Goal: Task Accomplishment & Management: Use online tool/utility

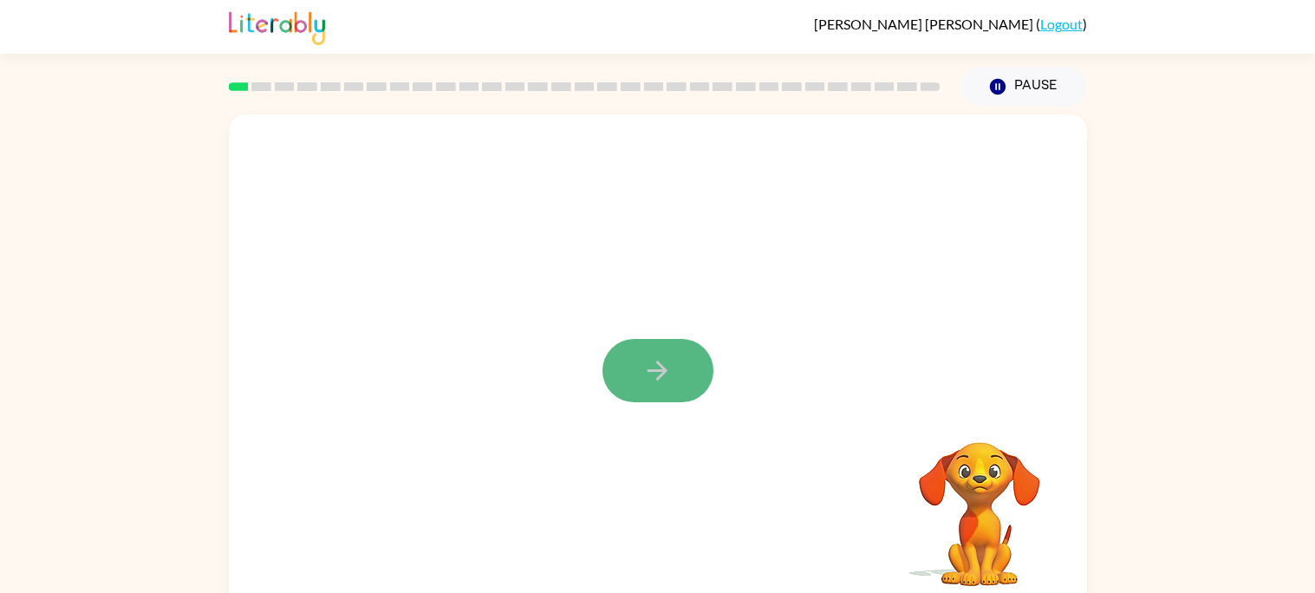
click at [642, 389] on button "button" at bounding box center [657, 370] width 111 height 63
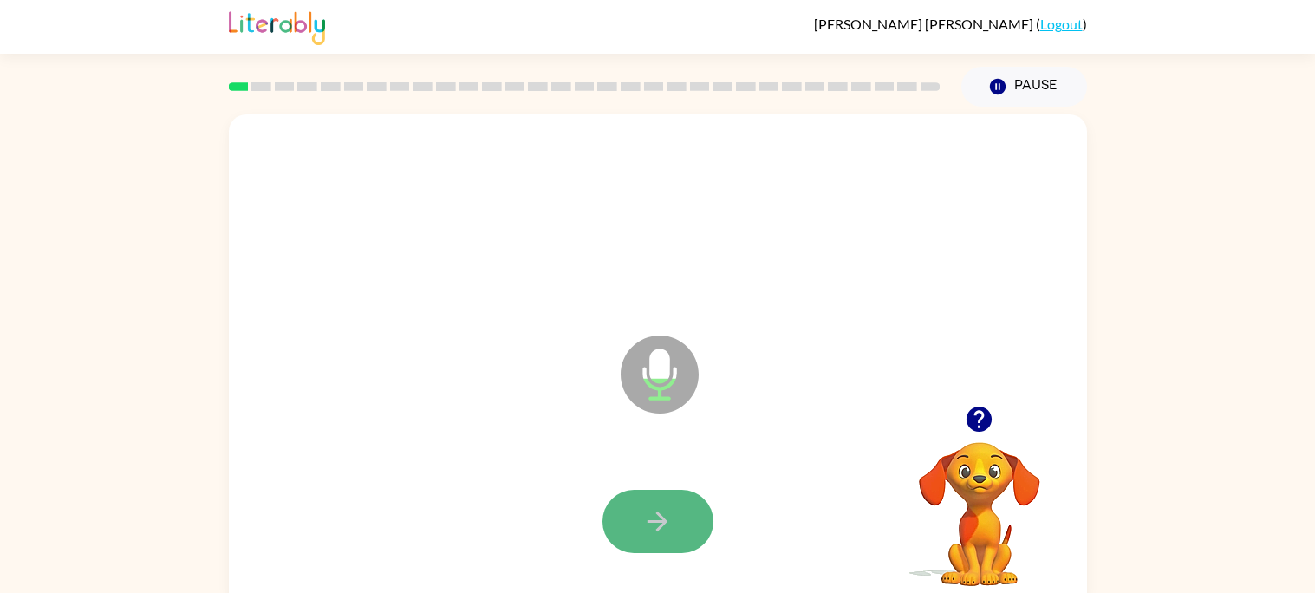
click at [662, 515] on icon "button" at bounding box center [657, 521] width 30 height 30
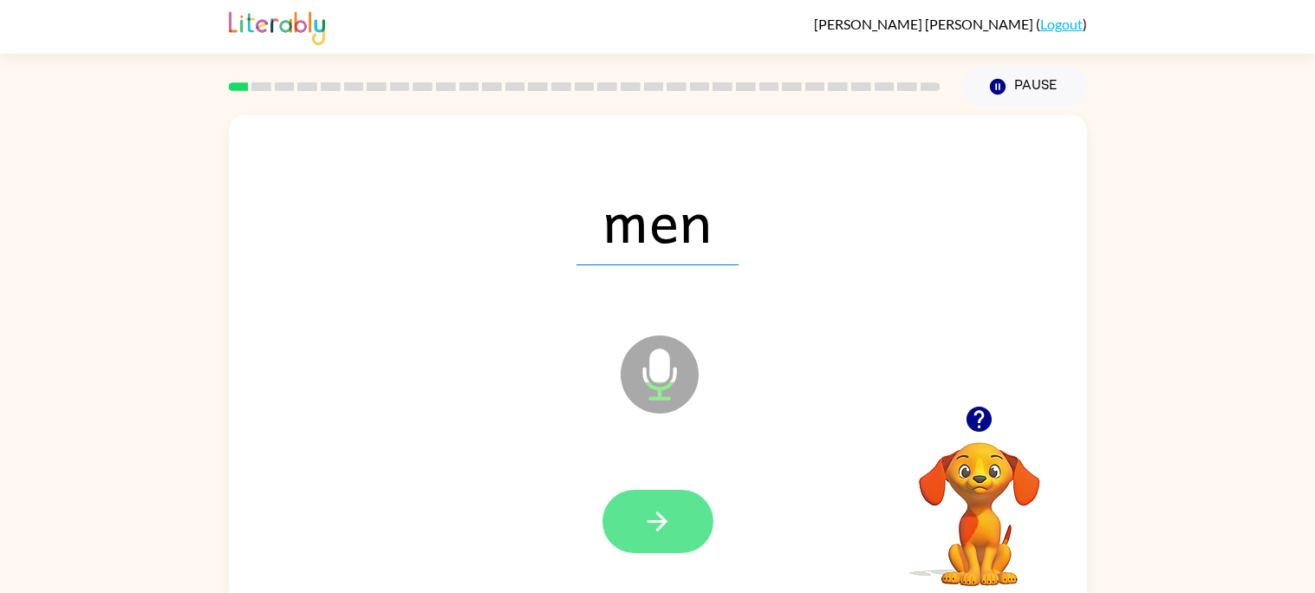
click at [661, 511] on icon "button" at bounding box center [657, 521] width 30 height 30
click at [681, 495] on button "button" at bounding box center [657, 521] width 111 height 63
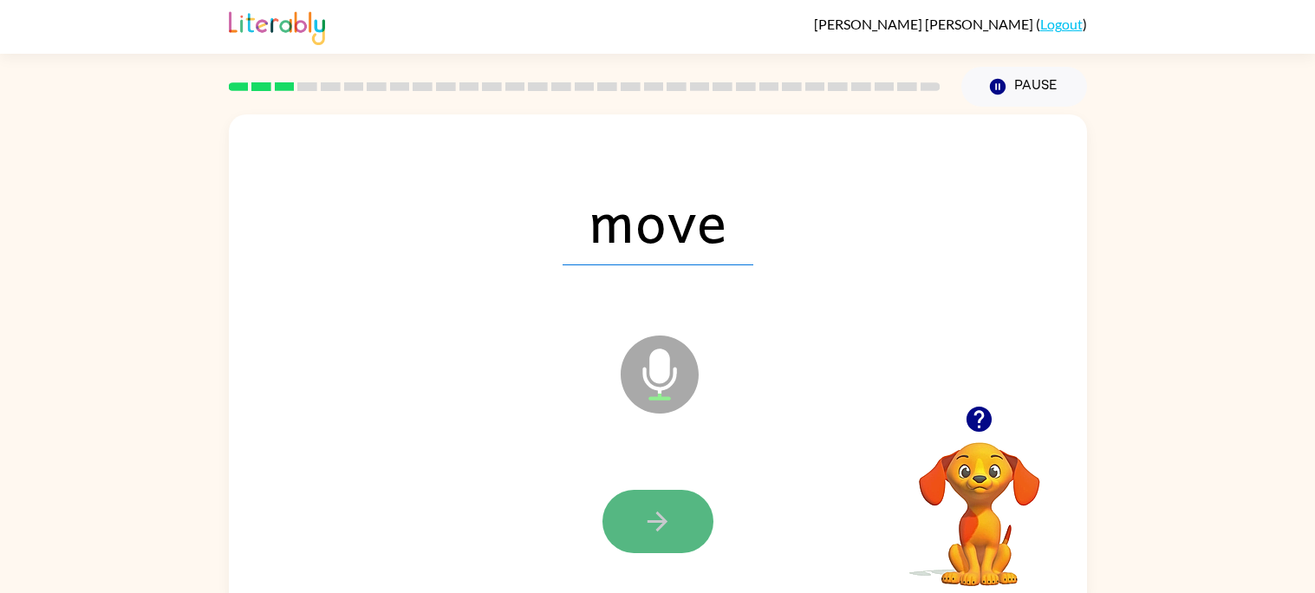
click at [680, 538] on button "button" at bounding box center [657, 521] width 111 height 63
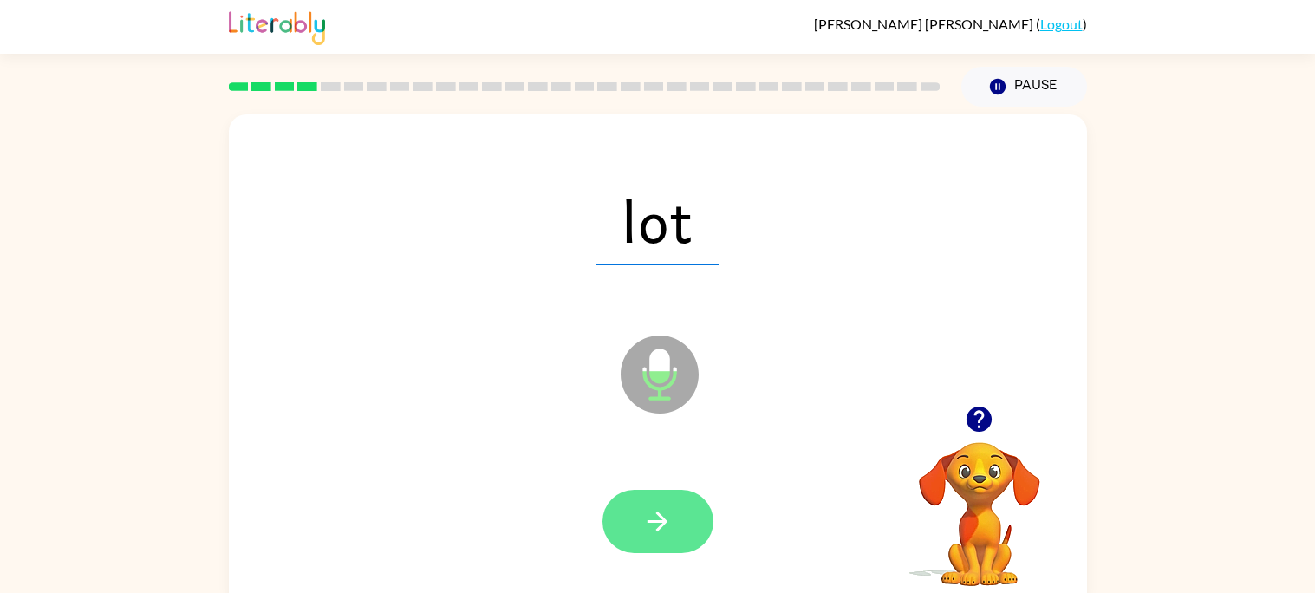
click at [682, 544] on button "button" at bounding box center [657, 521] width 111 height 63
click at [662, 532] on icon "button" at bounding box center [657, 521] width 30 height 30
click at [668, 528] on icon "button" at bounding box center [657, 521] width 30 height 30
click at [633, 537] on button "button" at bounding box center [657, 521] width 111 height 63
click at [685, 504] on button "button" at bounding box center [657, 521] width 111 height 63
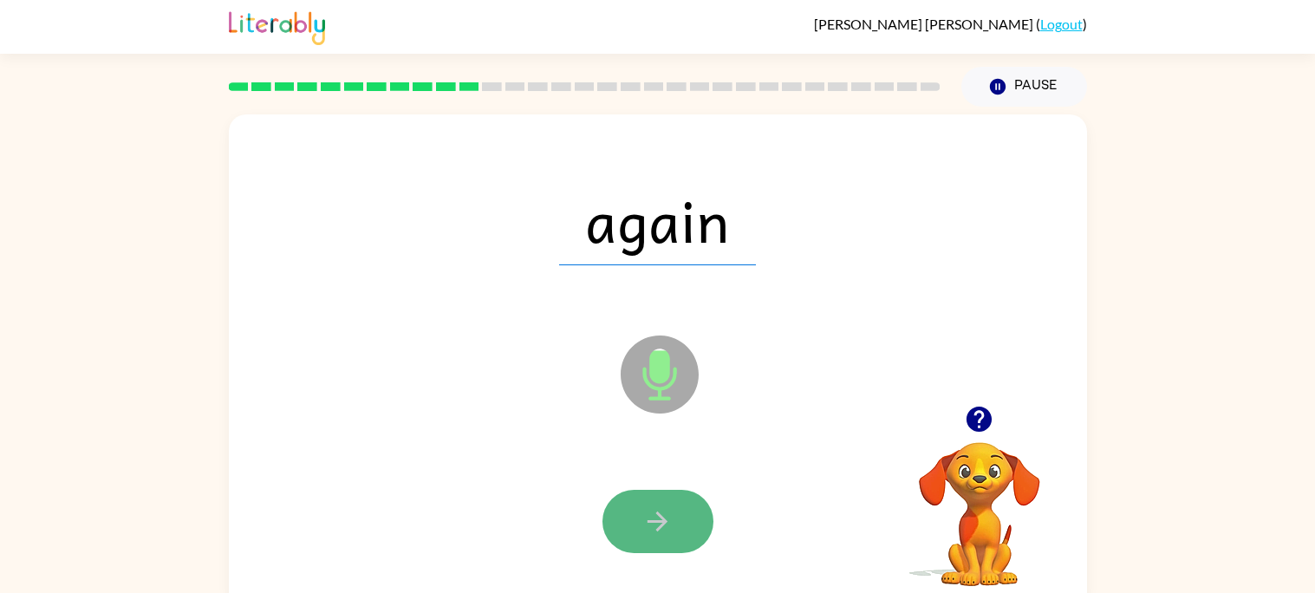
click at [646, 511] on icon "button" at bounding box center [657, 521] width 30 height 30
click at [693, 525] on button "button" at bounding box center [657, 521] width 111 height 63
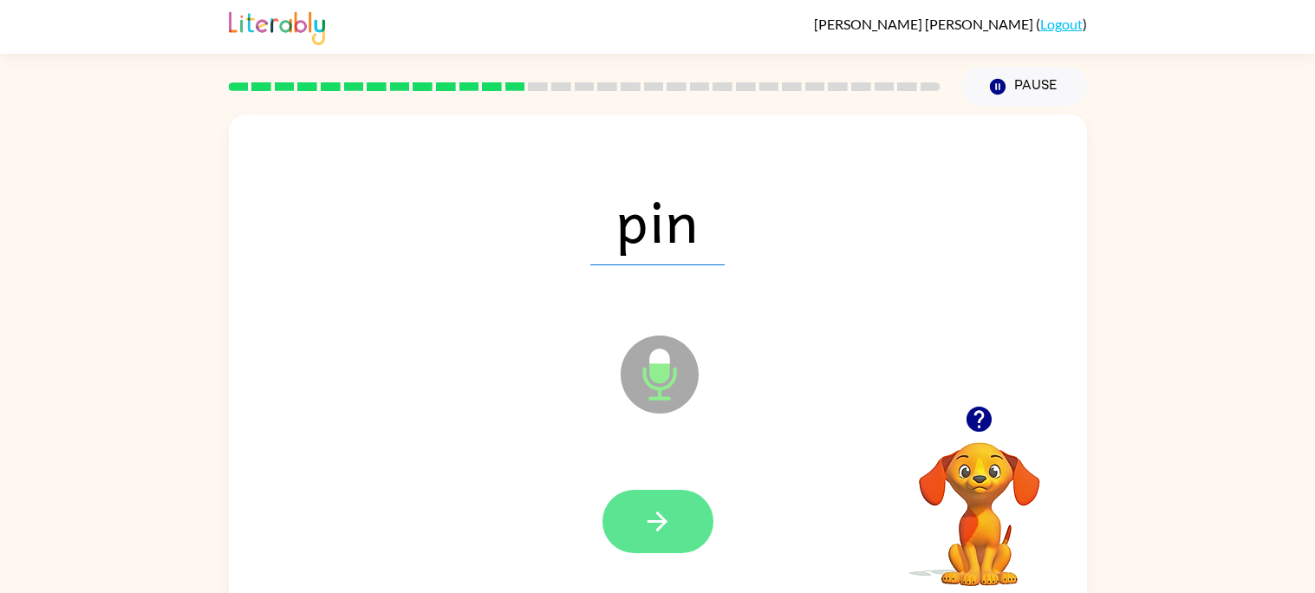
click at [704, 505] on button "button" at bounding box center [657, 521] width 111 height 63
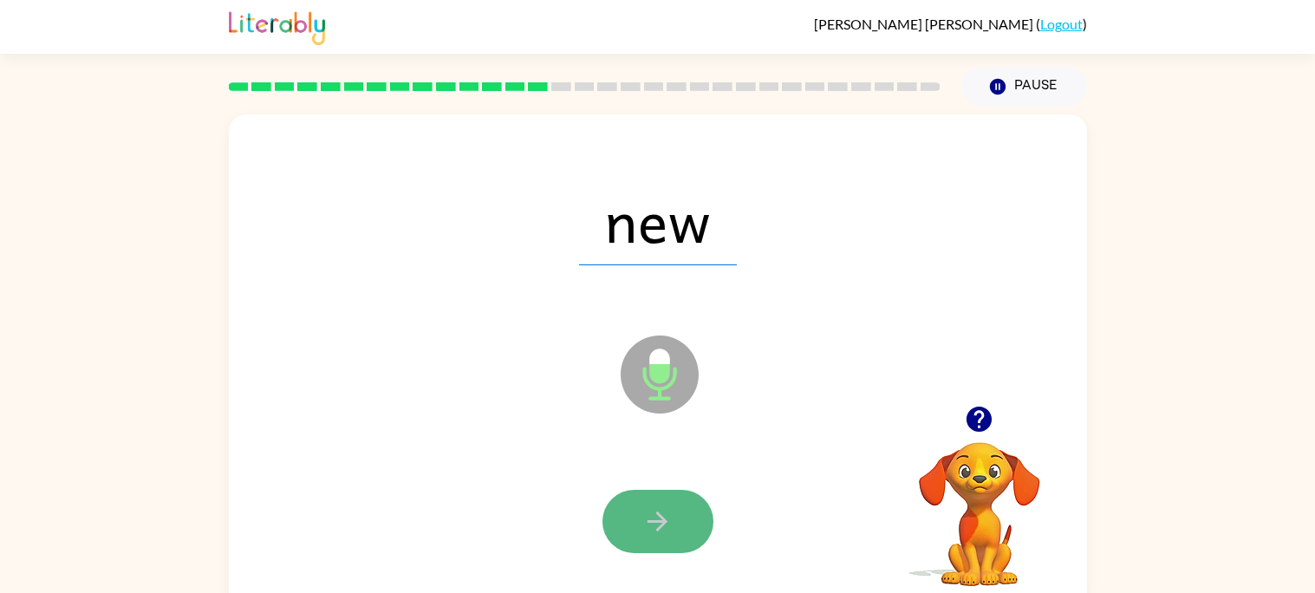
click at [695, 515] on button "button" at bounding box center [657, 521] width 111 height 63
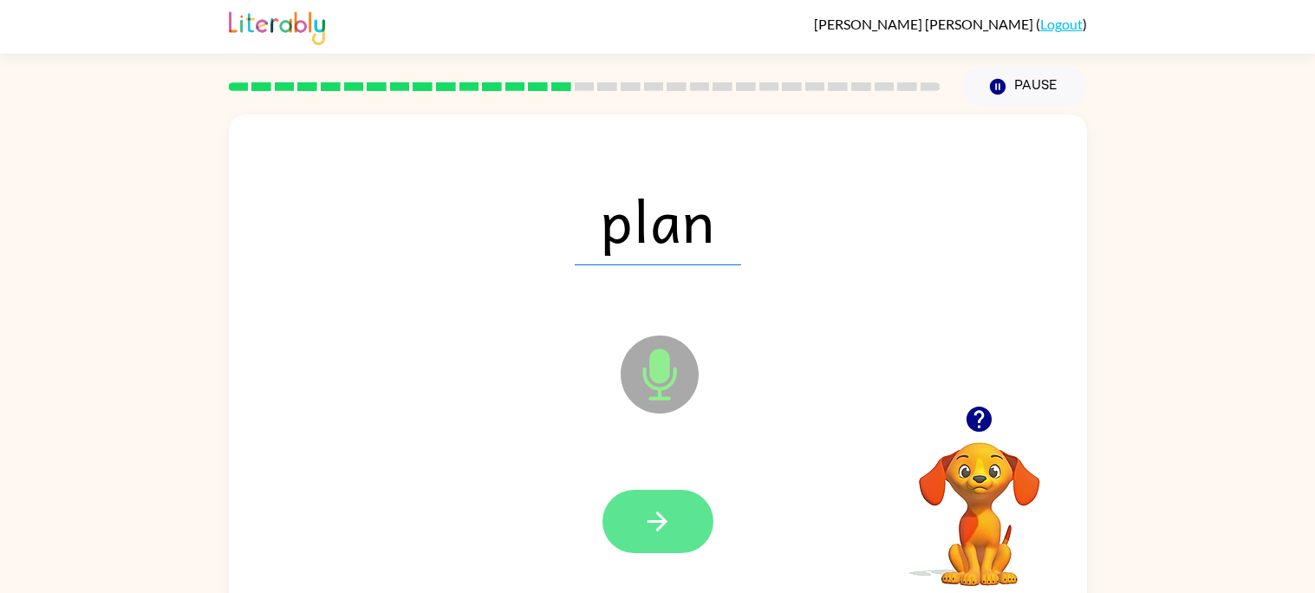
click at [654, 531] on icon "button" at bounding box center [657, 521] width 30 height 30
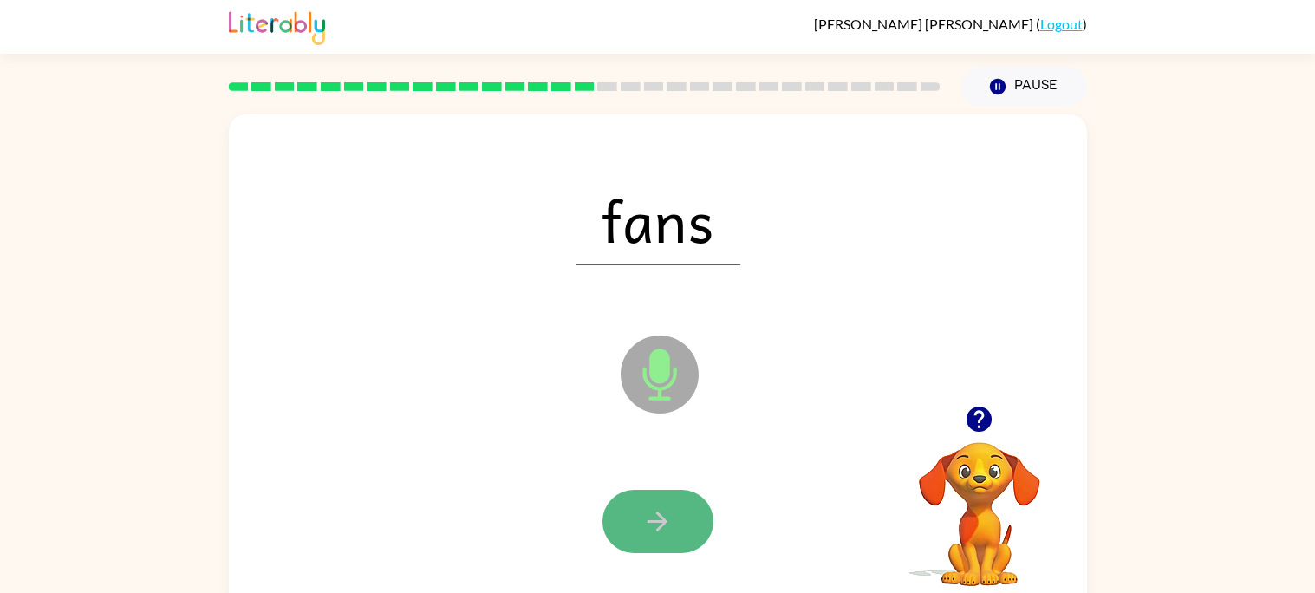
click at [683, 518] on button "button" at bounding box center [657, 521] width 111 height 63
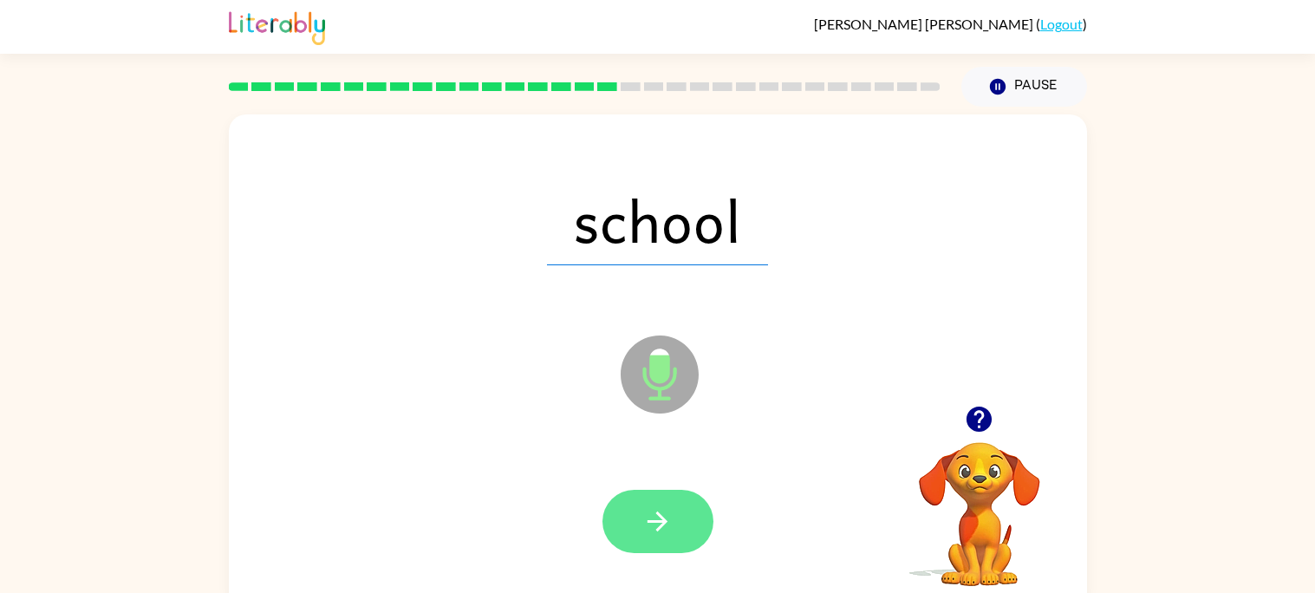
click at [686, 501] on button "button" at bounding box center [657, 521] width 111 height 63
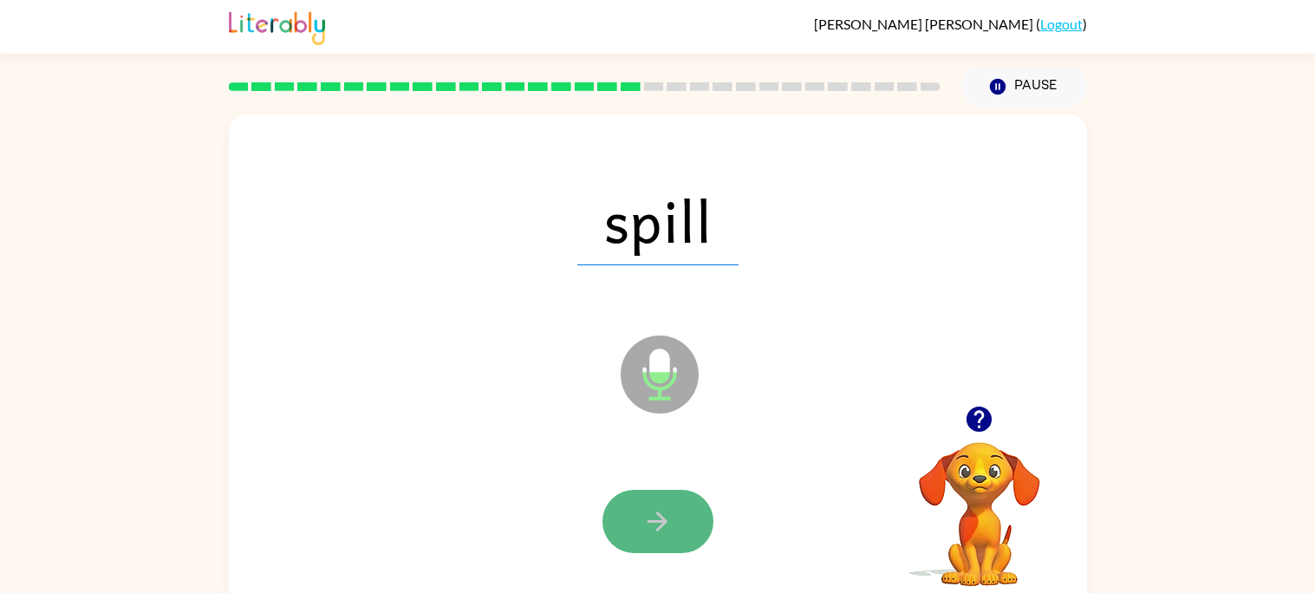
click at [690, 512] on button "button" at bounding box center [657, 521] width 111 height 63
click at [691, 529] on button "button" at bounding box center [657, 521] width 111 height 63
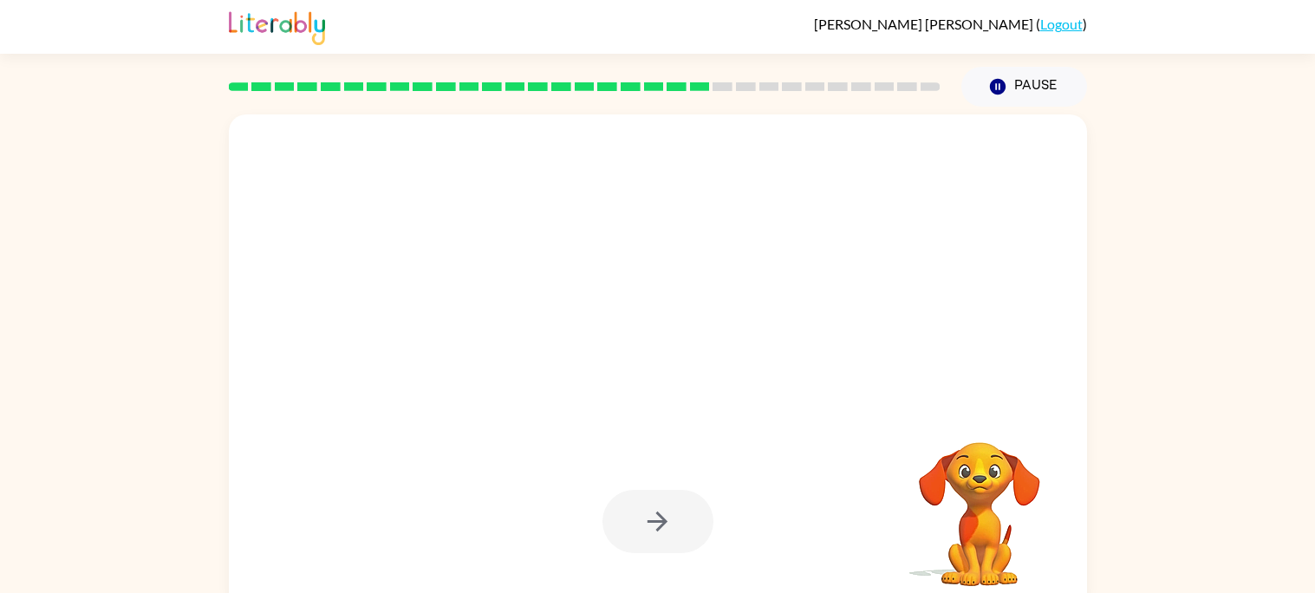
click at [688, 526] on div at bounding box center [657, 521] width 111 height 63
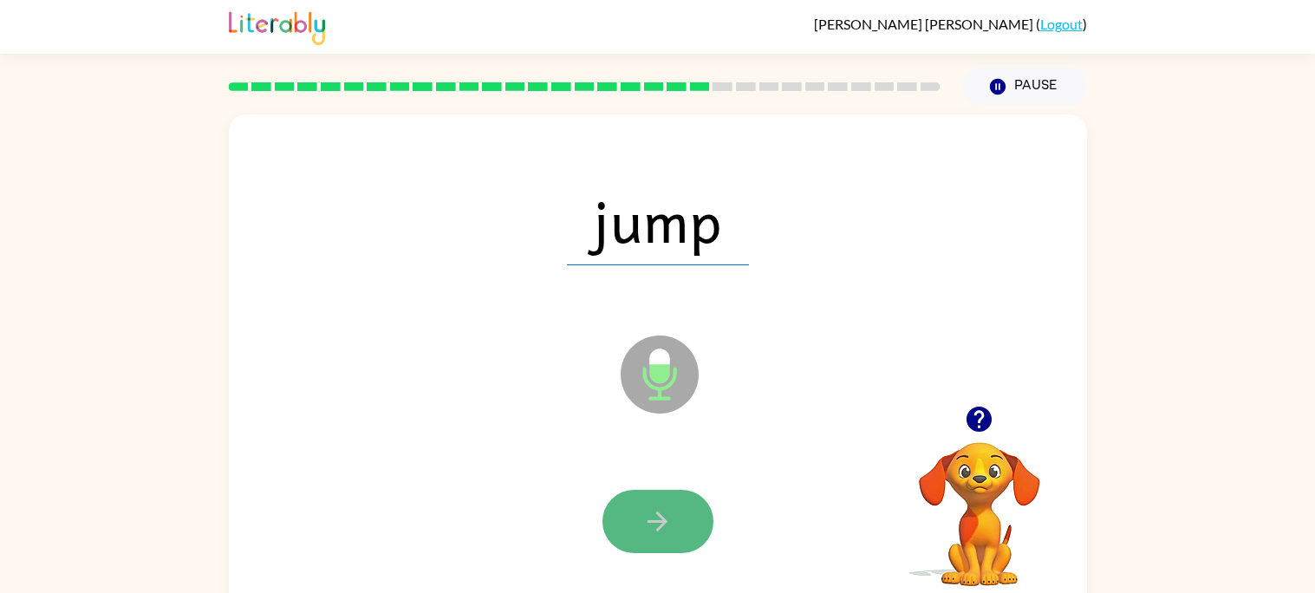
click at [687, 507] on button "button" at bounding box center [657, 521] width 111 height 63
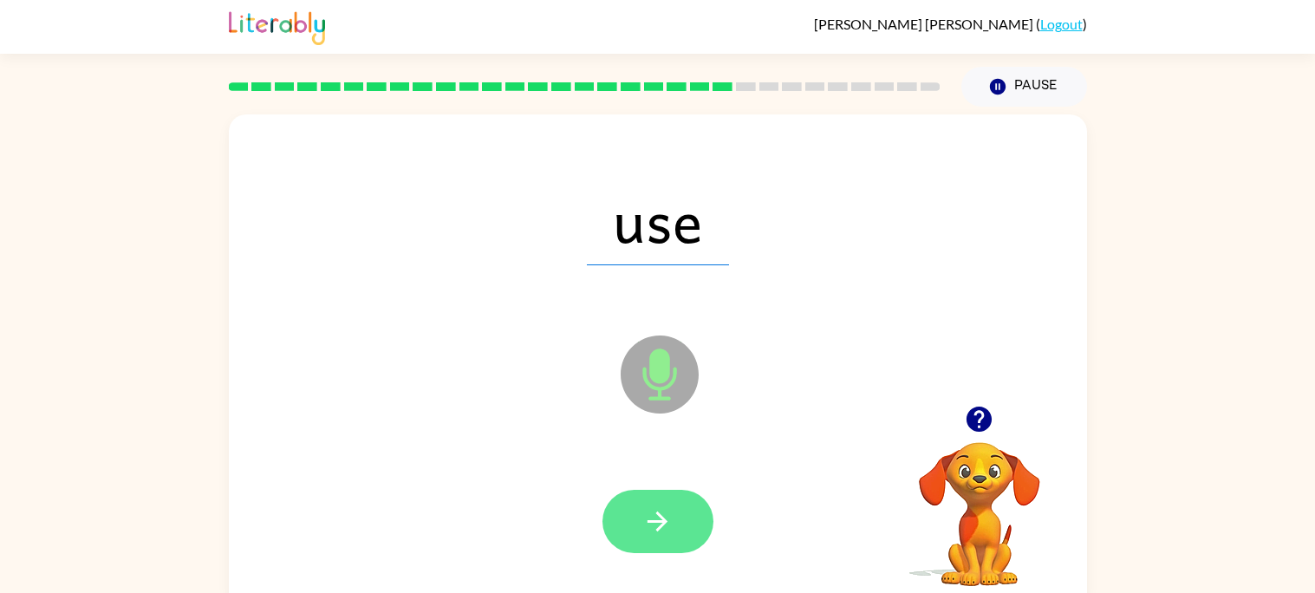
click at [687, 509] on button "button" at bounding box center [657, 521] width 111 height 63
click at [685, 518] on button "button" at bounding box center [657, 521] width 111 height 63
click at [656, 511] on icon "button" at bounding box center [657, 521] width 30 height 30
click at [652, 492] on button "button" at bounding box center [657, 521] width 111 height 63
click at [659, 526] on icon "button" at bounding box center [658, 521] width 20 height 20
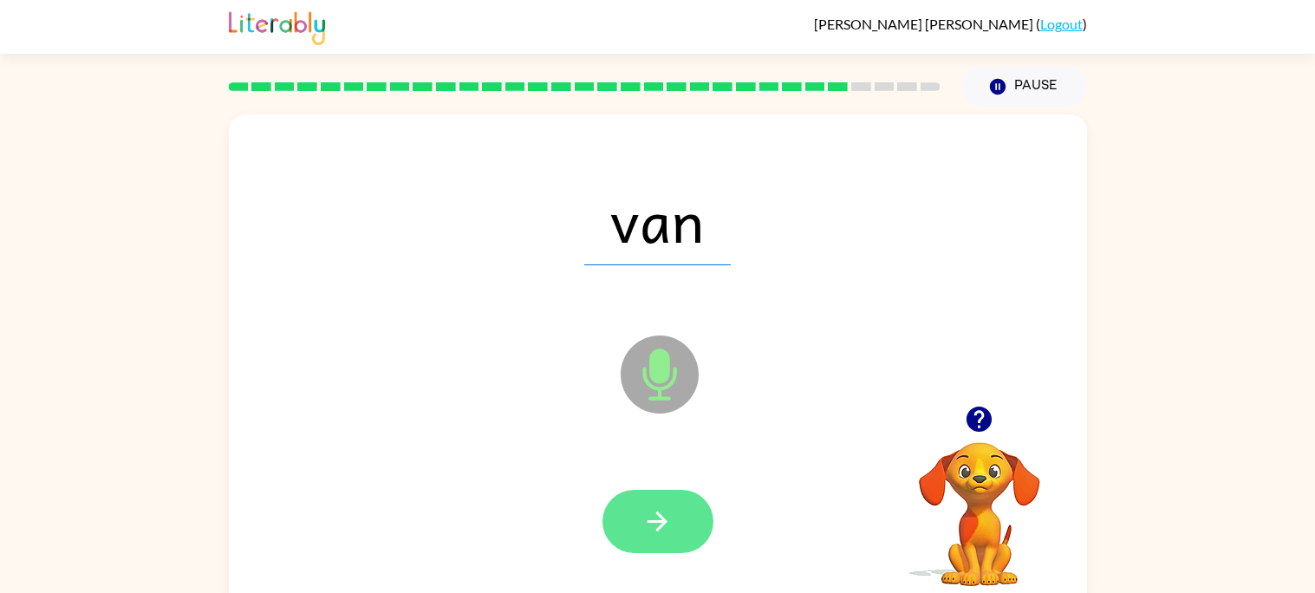
click at [678, 521] on button "button" at bounding box center [657, 521] width 111 height 63
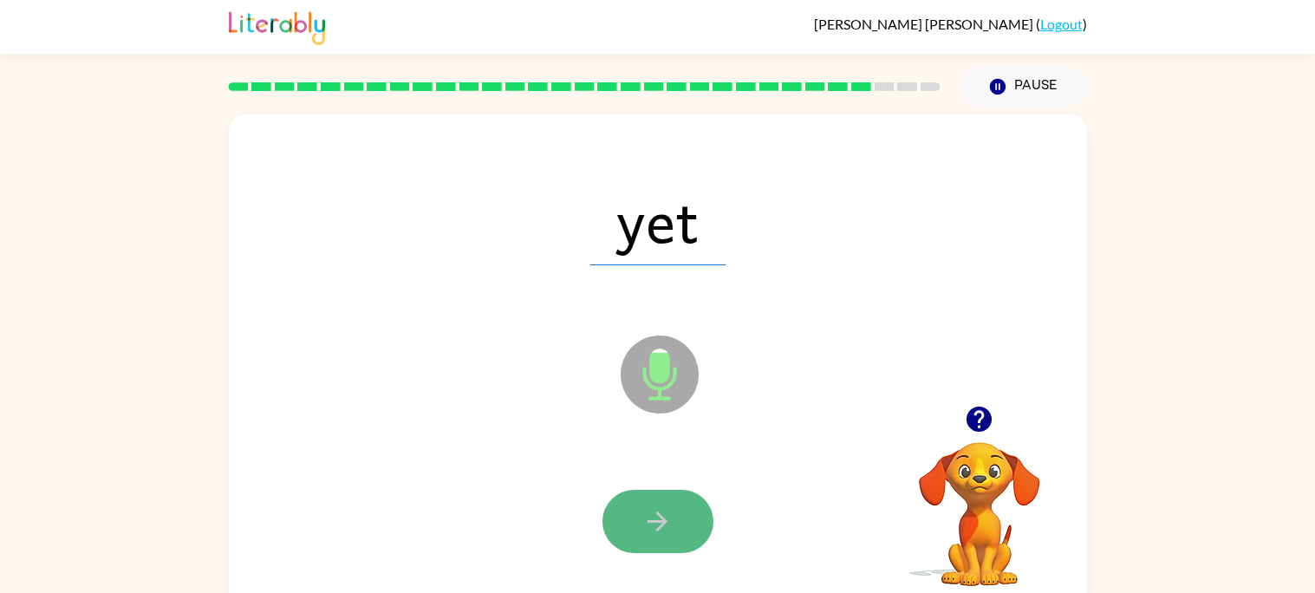
click at [703, 518] on button "button" at bounding box center [657, 521] width 111 height 63
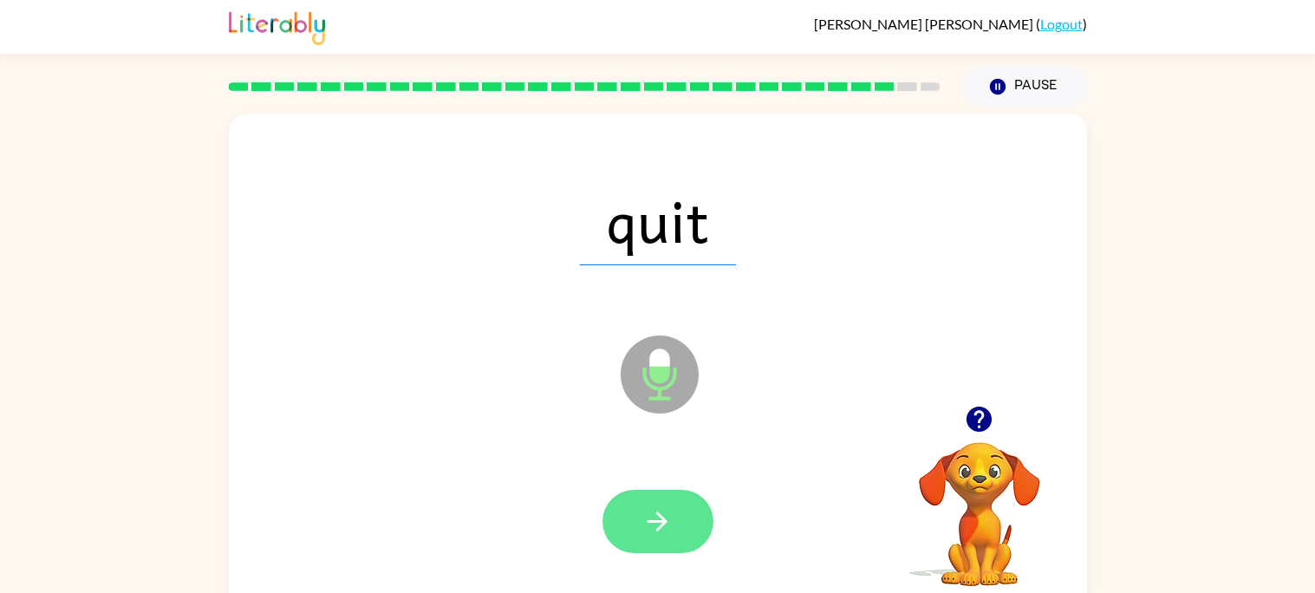
click at [668, 495] on button "button" at bounding box center [657, 521] width 111 height 63
click at [648, 532] on icon "button" at bounding box center [657, 521] width 30 height 30
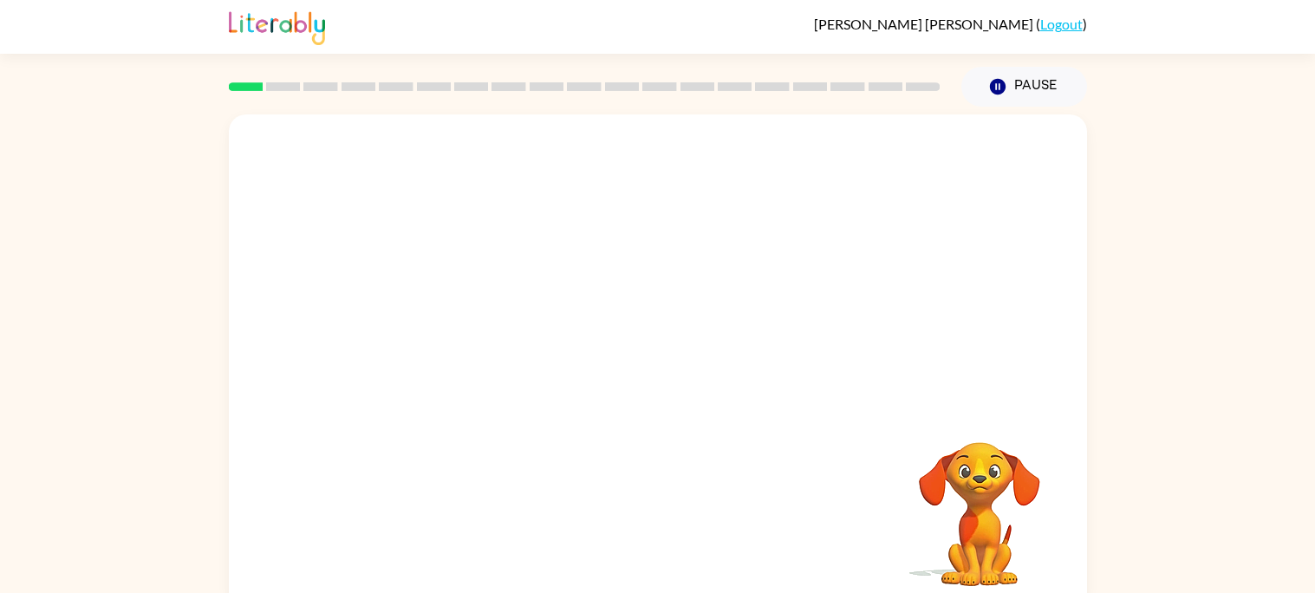
click at [579, 284] on div at bounding box center [658, 259] width 858 height 291
click at [653, 378] on icon "button" at bounding box center [657, 370] width 30 height 30
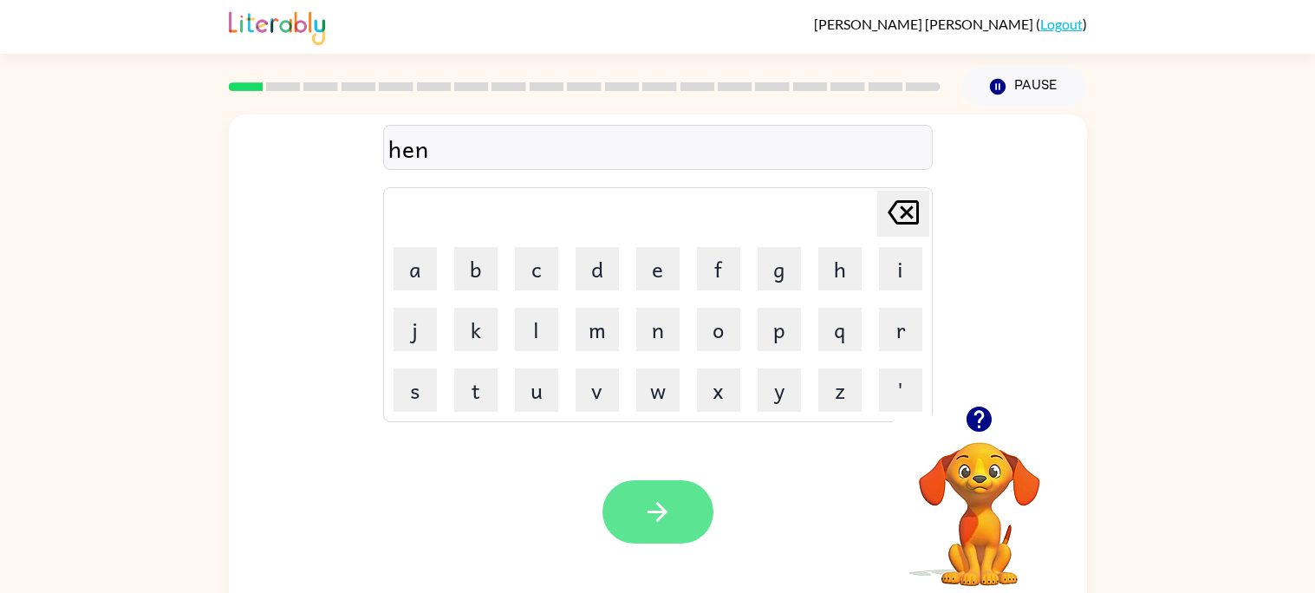
click at [692, 515] on button "button" at bounding box center [657, 511] width 111 height 63
click at [665, 537] on button "button" at bounding box center [657, 511] width 111 height 63
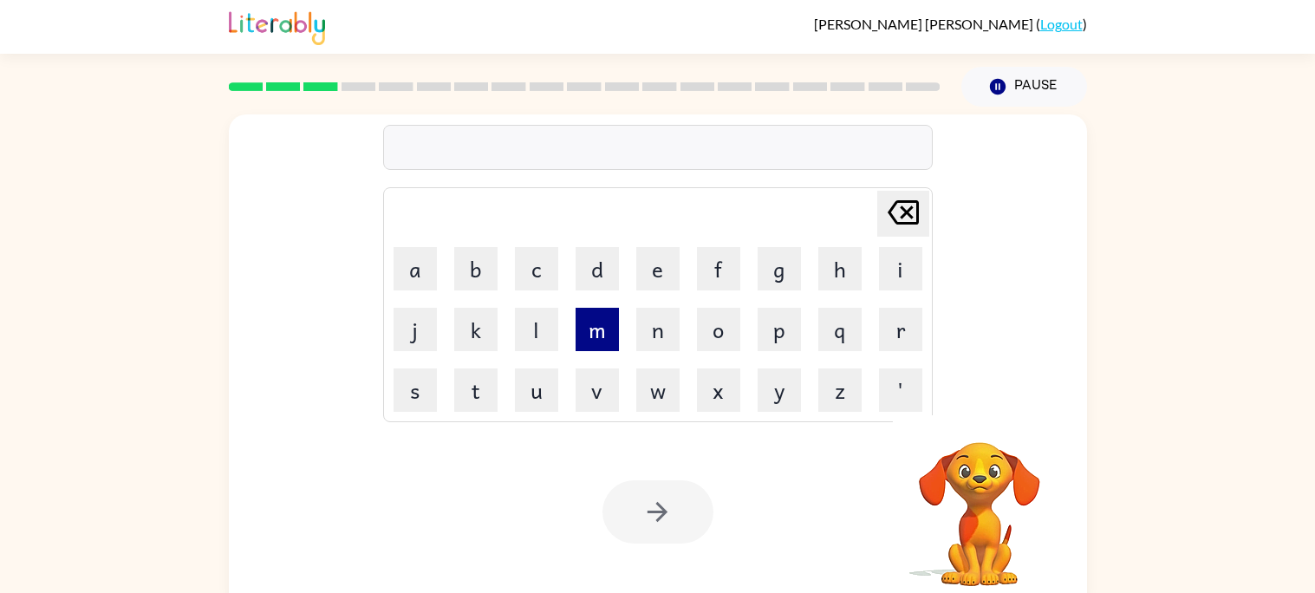
click at [600, 329] on button "m" at bounding box center [597, 329] width 43 height 43
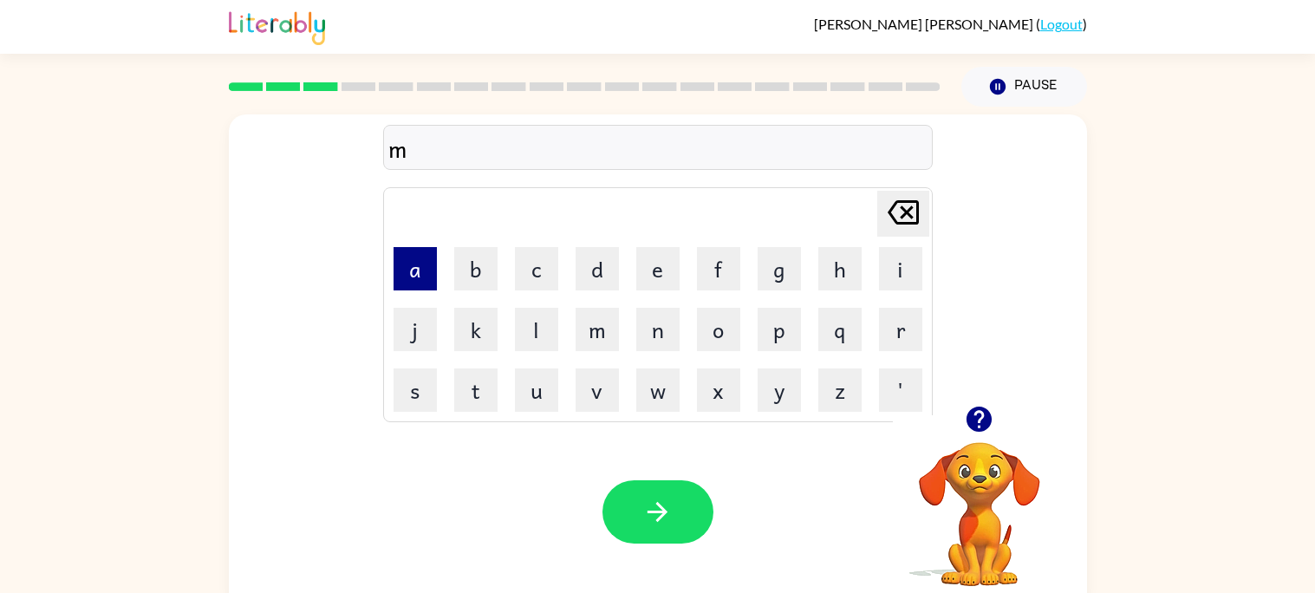
click at [427, 279] on button "a" at bounding box center [415, 268] width 43 height 43
click at [498, 396] on button "t" at bounding box center [475, 389] width 43 height 43
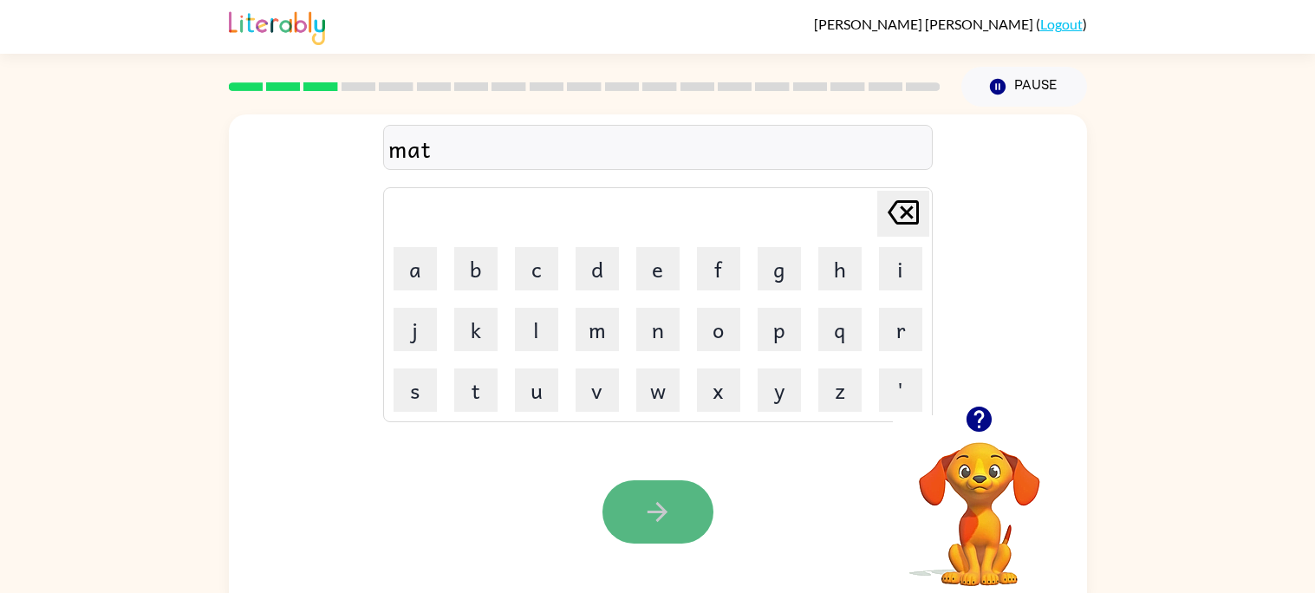
click at [648, 486] on button "button" at bounding box center [657, 511] width 111 height 63
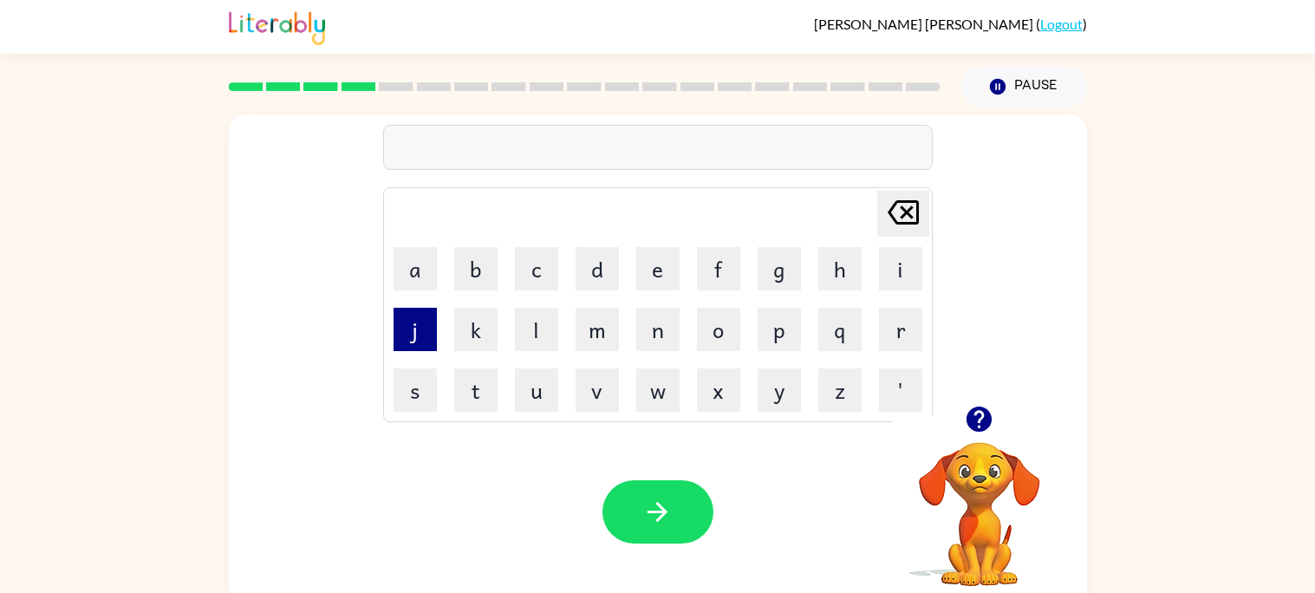
click at [425, 348] on button "j" at bounding box center [415, 329] width 43 height 43
click at [411, 277] on button "a" at bounding box center [415, 268] width 43 height 43
click at [415, 382] on button "s" at bounding box center [415, 389] width 43 height 43
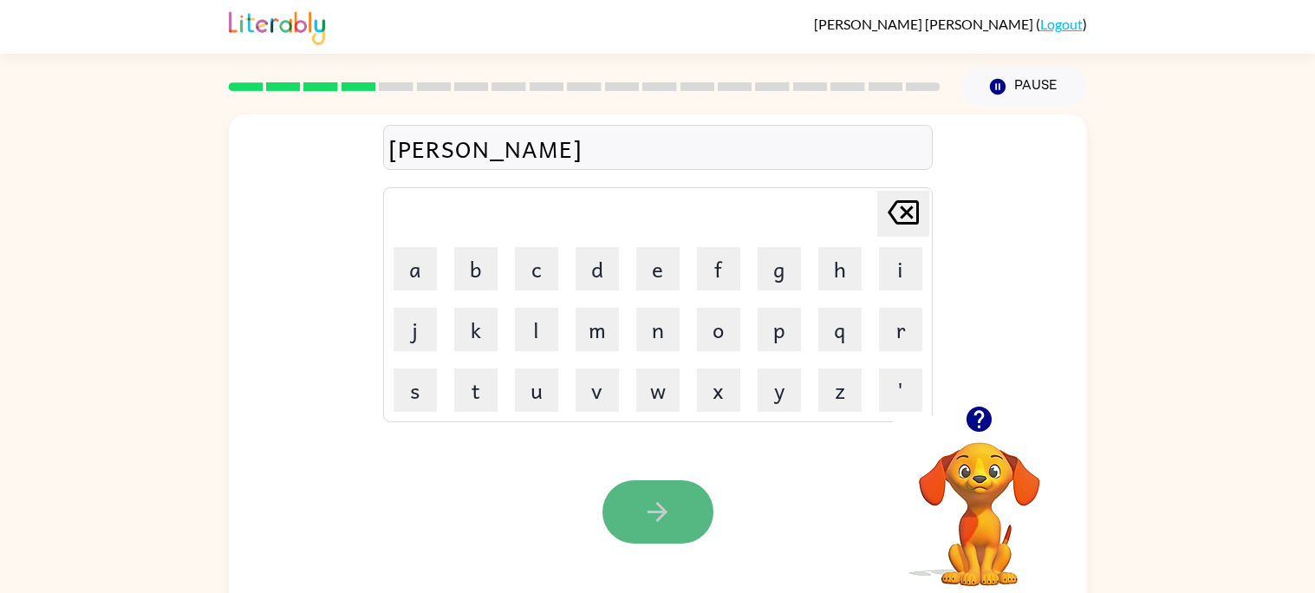
click at [649, 510] on icon "button" at bounding box center [657, 512] width 30 height 30
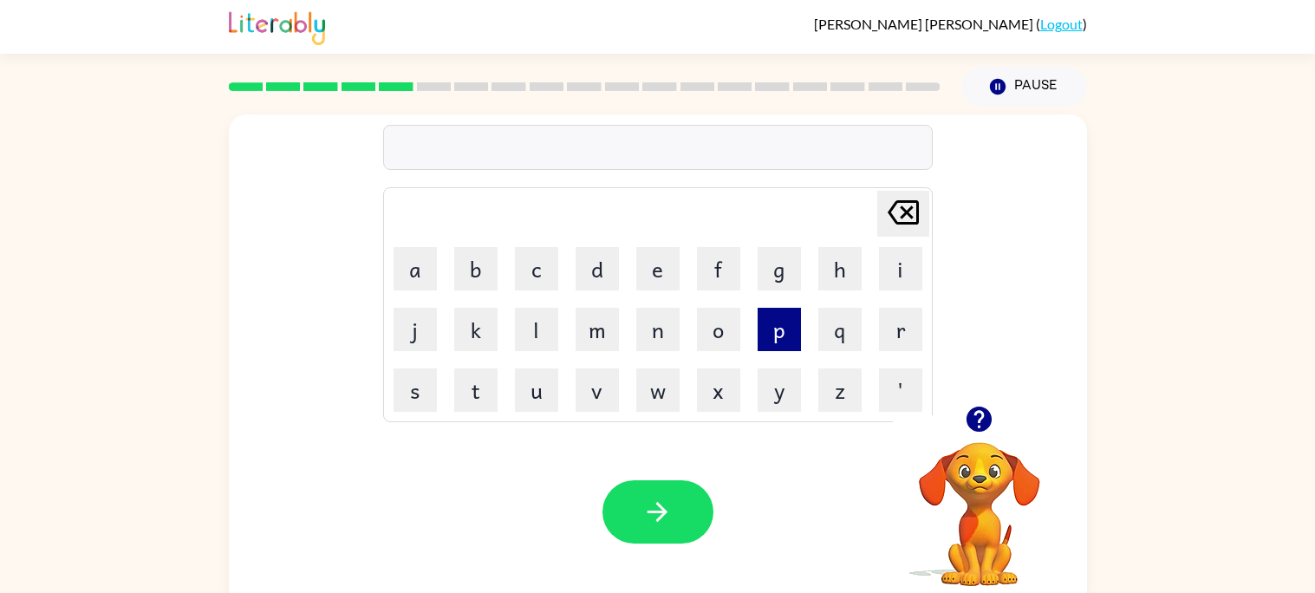
click at [772, 335] on button "p" at bounding box center [779, 329] width 43 height 43
click at [414, 283] on button "a" at bounding box center [415, 268] width 43 height 43
click at [533, 332] on button "l" at bounding box center [536, 329] width 43 height 43
click at [888, 213] on icon at bounding box center [903, 212] width 31 height 24
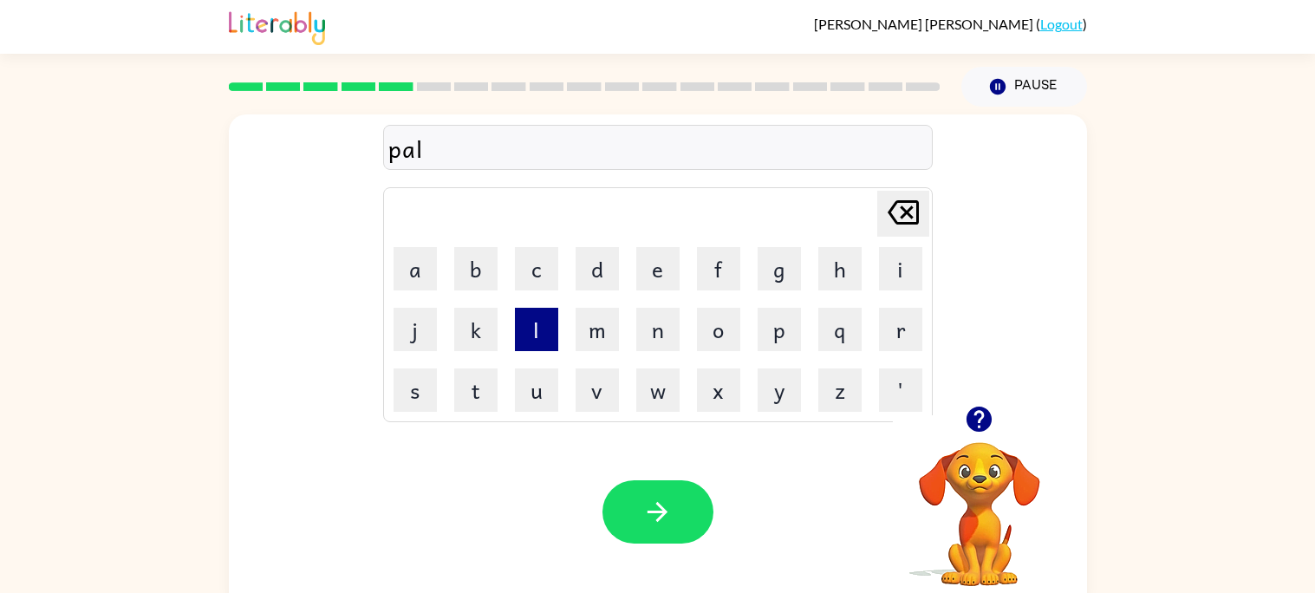
click at [518, 345] on button "l" at bounding box center [536, 329] width 43 height 43
click at [259, 111] on div at bounding box center [584, 86] width 733 height 61
click at [888, 204] on icon "Delete Delete last character input" at bounding box center [903, 213] width 42 height 42
click at [656, 523] on icon "button" at bounding box center [657, 512] width 30 height 30
click at [835, 271] on button "h" at bounding box center [839, 268] width 43 height 43
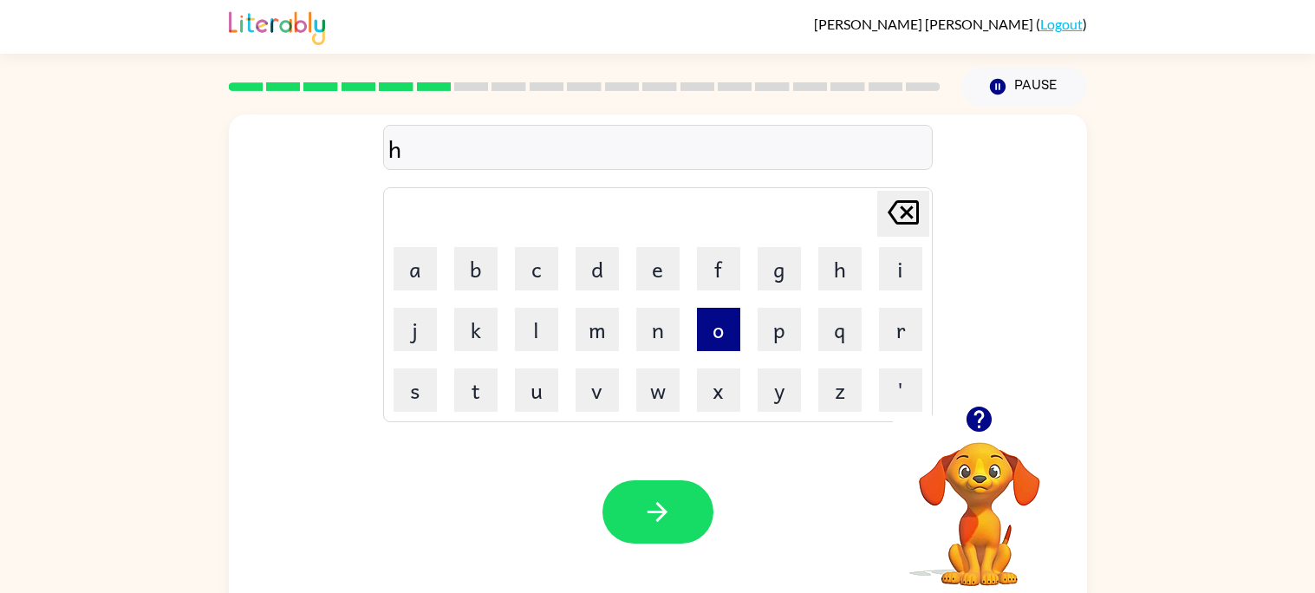
click at [710, 329] on button "o" at bounding box center [718, 329] width 43 height 43
click at [762, 283] on button "g" at bounding box center [779, 268] width 43 height 43
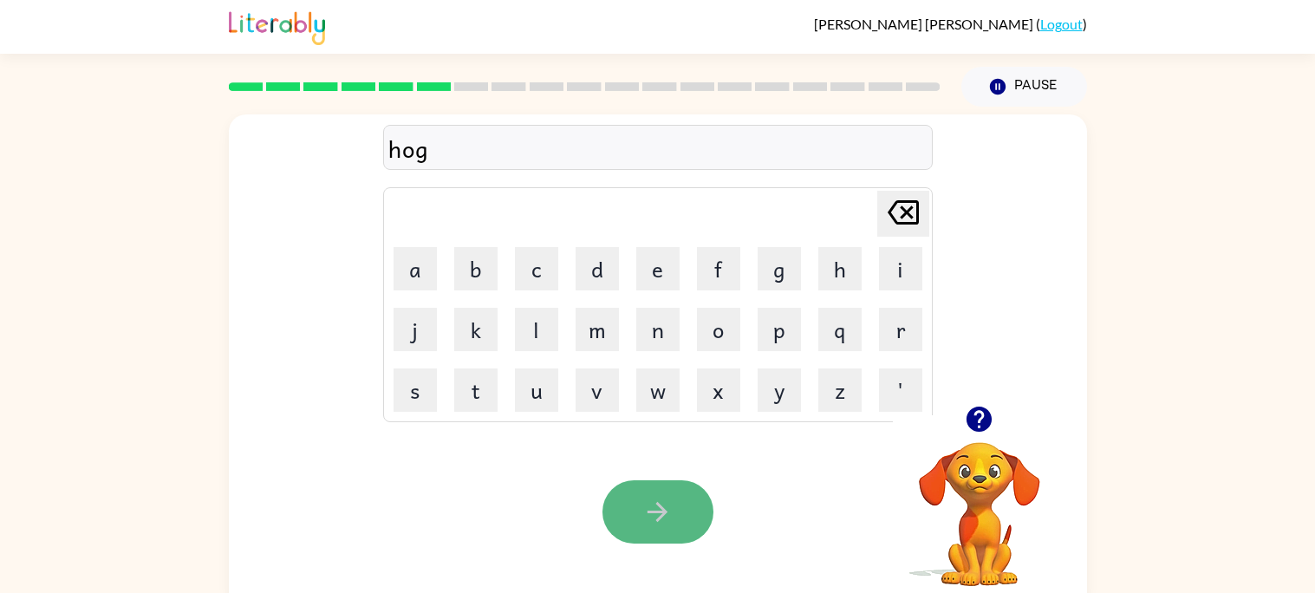
click at [631, 481] on button "button" at bounding box center [657, 511] width 111 height 63
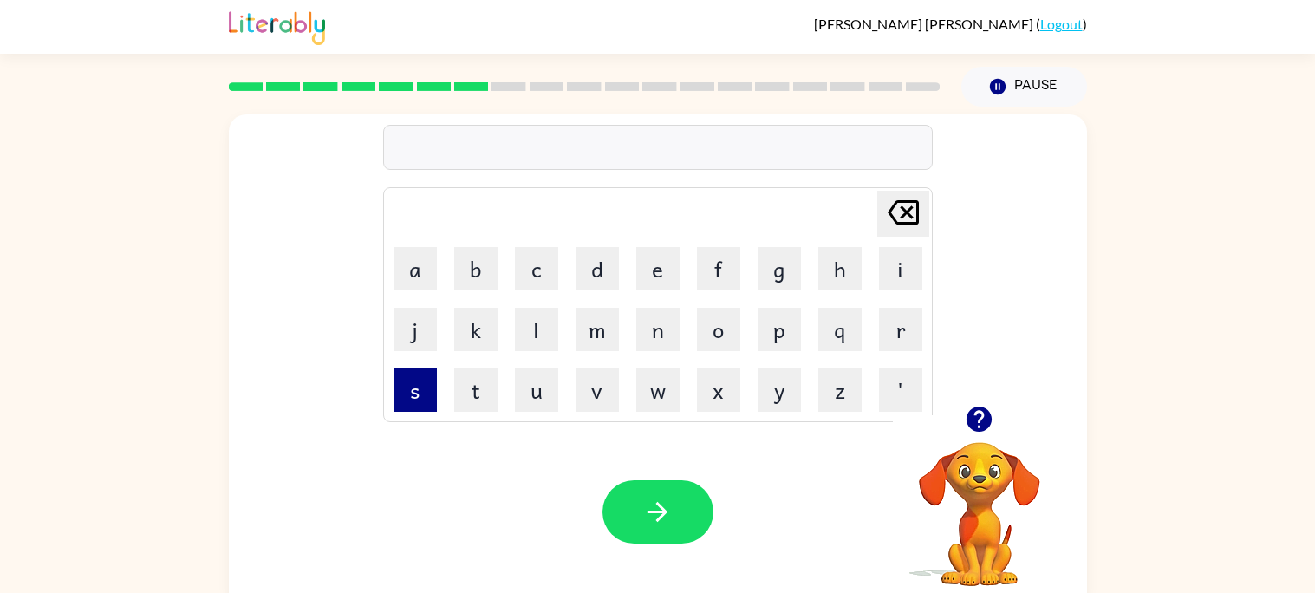
click at [427, 382] on button "s" at bounding box center [415, 389] width 43 height 43
click at [656, 403] on button "w" at bounding box center [657, 389] width 43 height 43
click at [894, 285] on button "i" at bounding box center [900, 268] width 43 height 43
click at [609, 326] on button "m" at bounding box center [597, 329] width 43 height 43
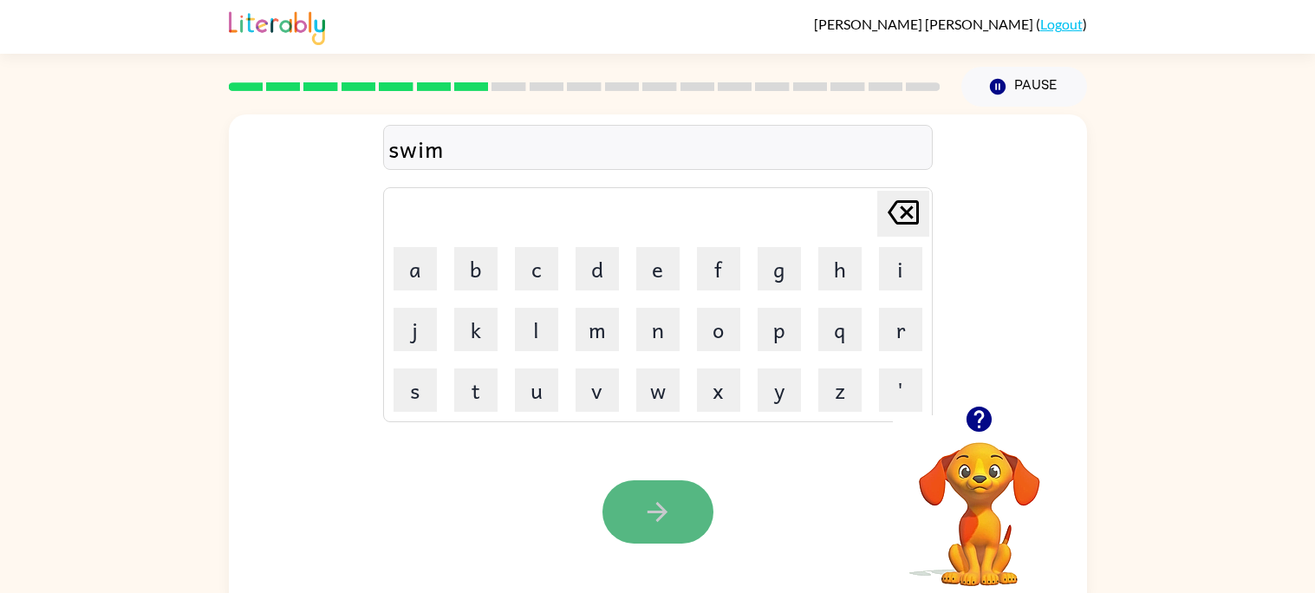
click at [649, 529] on button "button" at bounding box center [657, 511] width 111 height 63
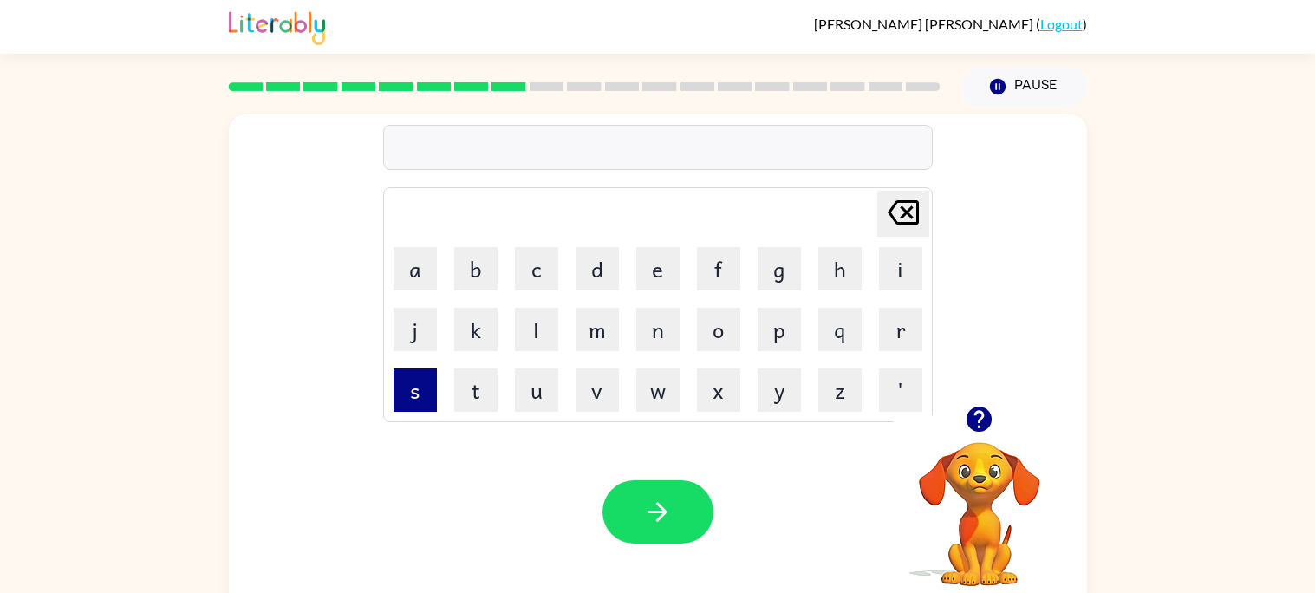
click at [436, 385] on button "s" at bounding box center [415, 389] width 43 height 43
click at [786, 322] on button "p" at bounding box center [779, 329] width 43 height 43
click at [714, 341] on button "o" at bounding box center [718, 329] width 43 height 43
click at [491, 381] on button "t" at bounding box center [475, 389] width 43 height 43
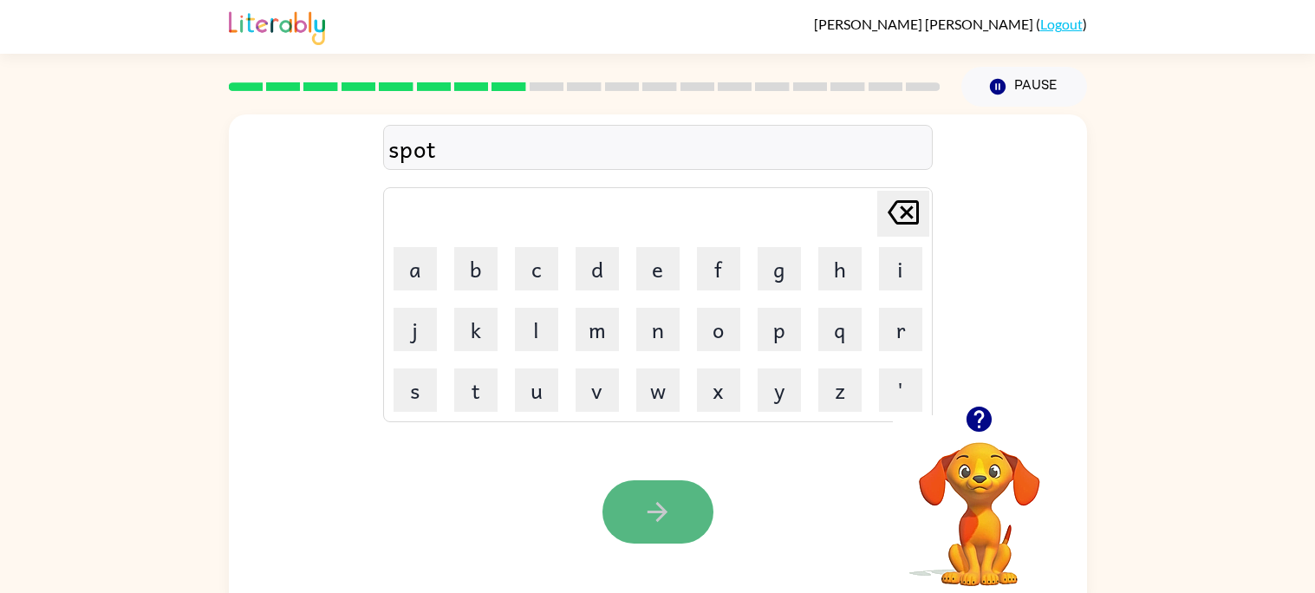
click at [652, 511] on icon "button" at bounding box center [658, 512] width 20 height 20
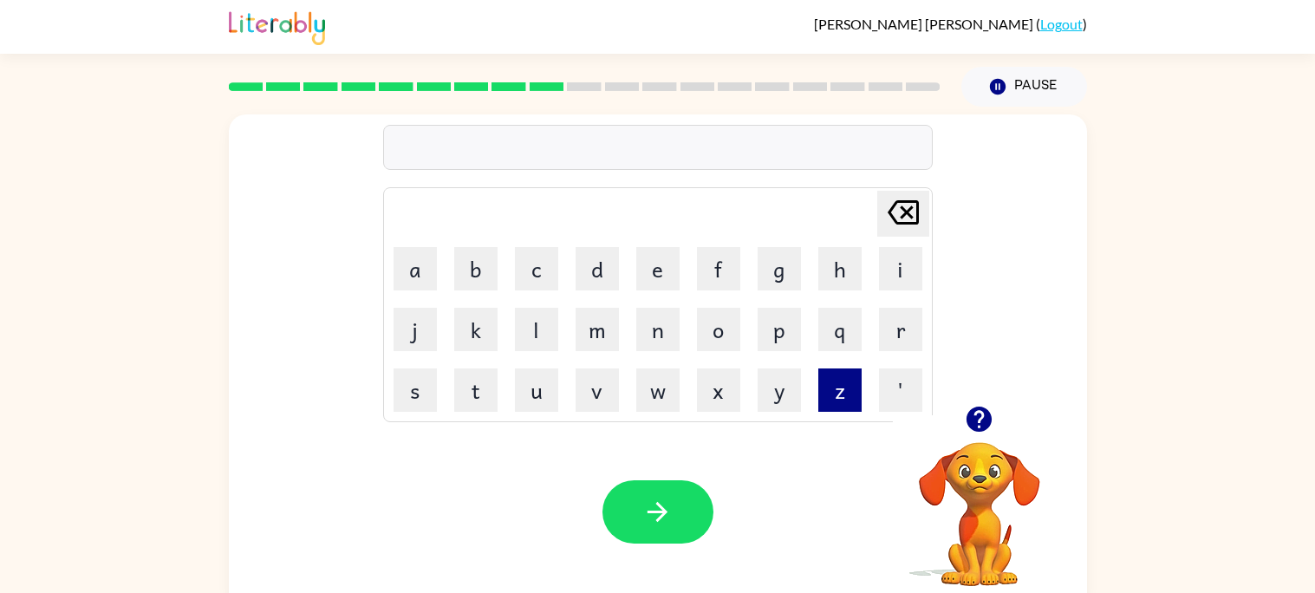
click at [836, 397] on button "z" at bounding box center [839, 389] width 43 height 43
click at [889, 290] on button "i" at bounding box center [900, 268] width 43 height 43
click at [794, 330] on button "p" at bounding box center [779, 329] width 43 height 43
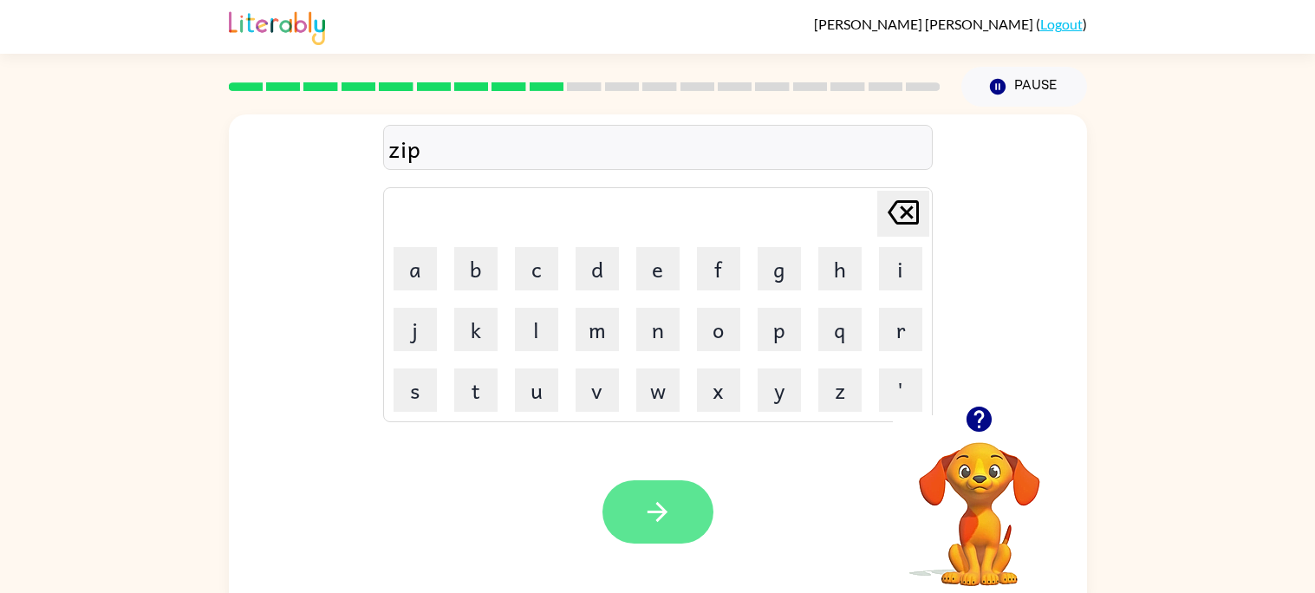
click at [692, 504] on button "button" at bounding box center [657, 511] width 111 height 63
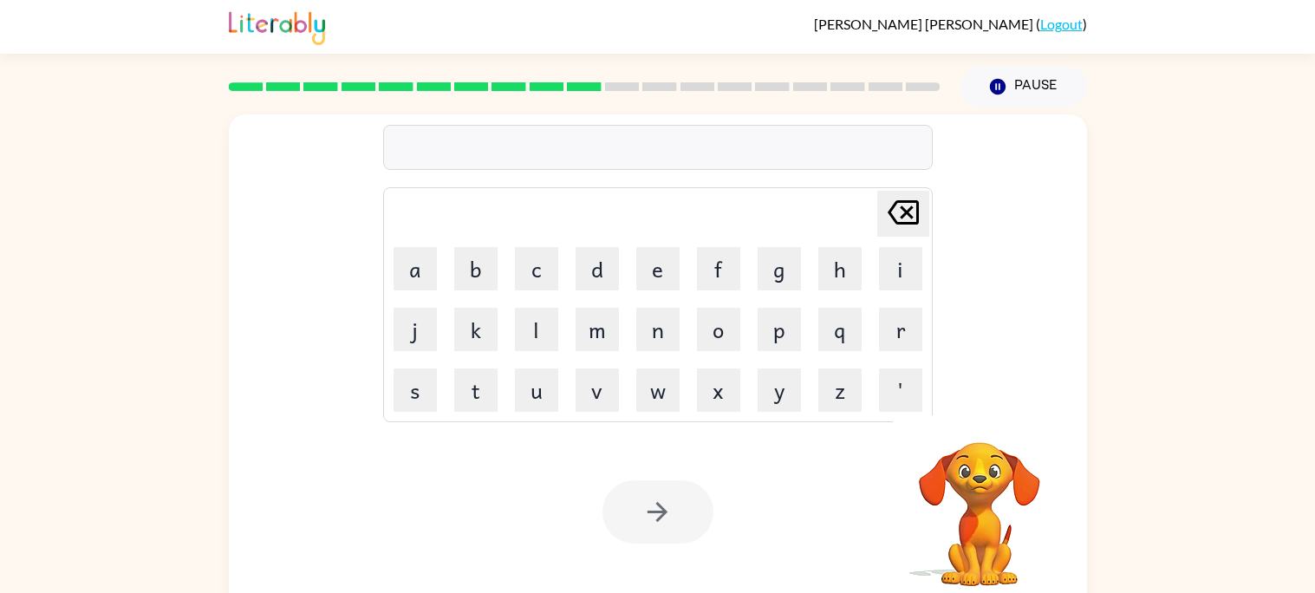
click at [757, 443] on div "Your browser must support playing .mp4 files to use Literably. Please try using…" at bounding box center [658, 511] width 858 height 195
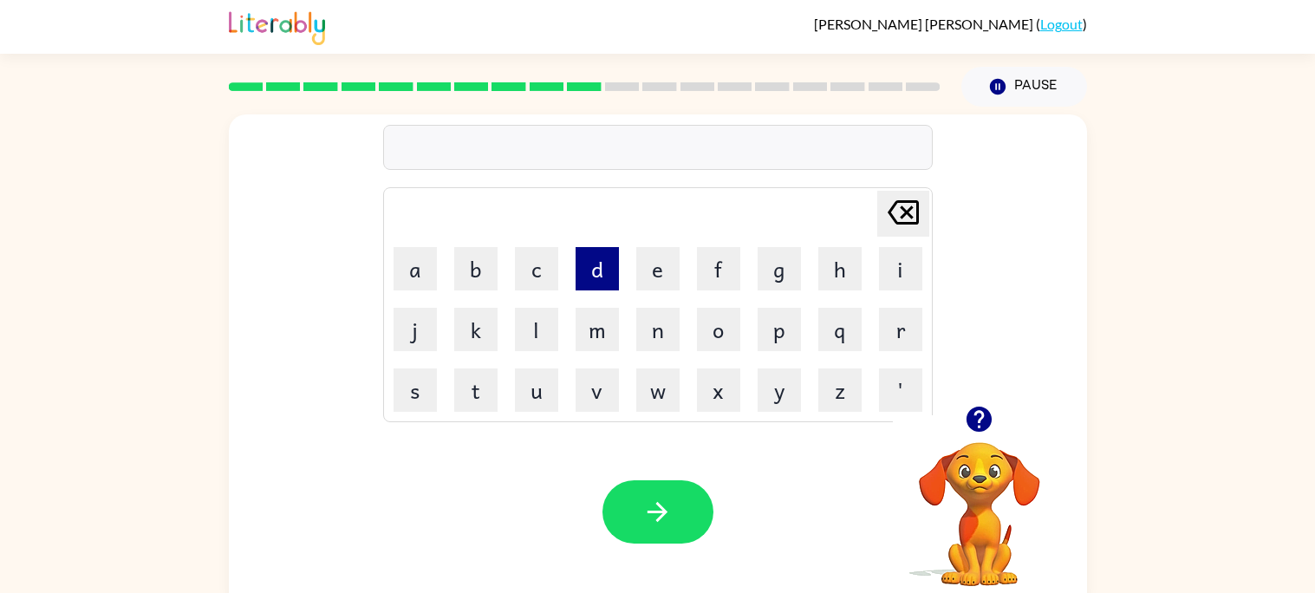
click at [601, 275] on button "d" at bounding box center [597, 268] width 43 height 43
click at [707, 325] on button "o" at bounding box center [718, 329] width 43 height 43
click at [476, 381] on button "t" at bounding box center [475, 389] width 43 height 43
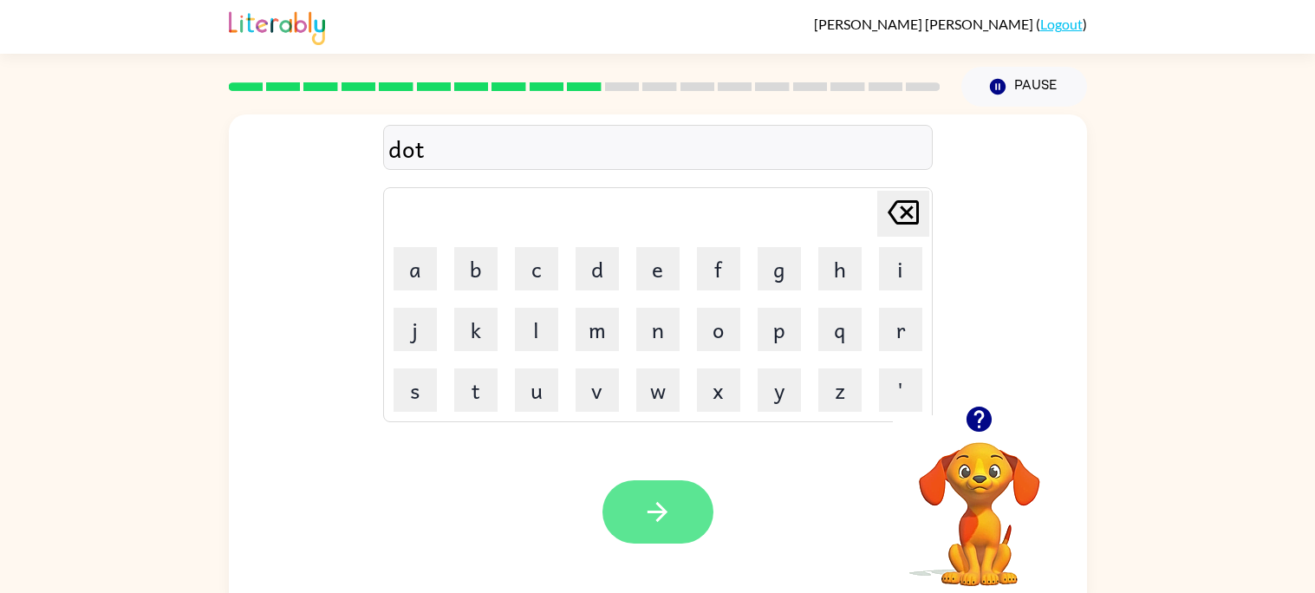
click at [671, 486] on button "button" at bounding box center [657, 511] width 111 height 63
click at [973, 420] on icon "button" at bounding box center [979, 419] width 25 height 25
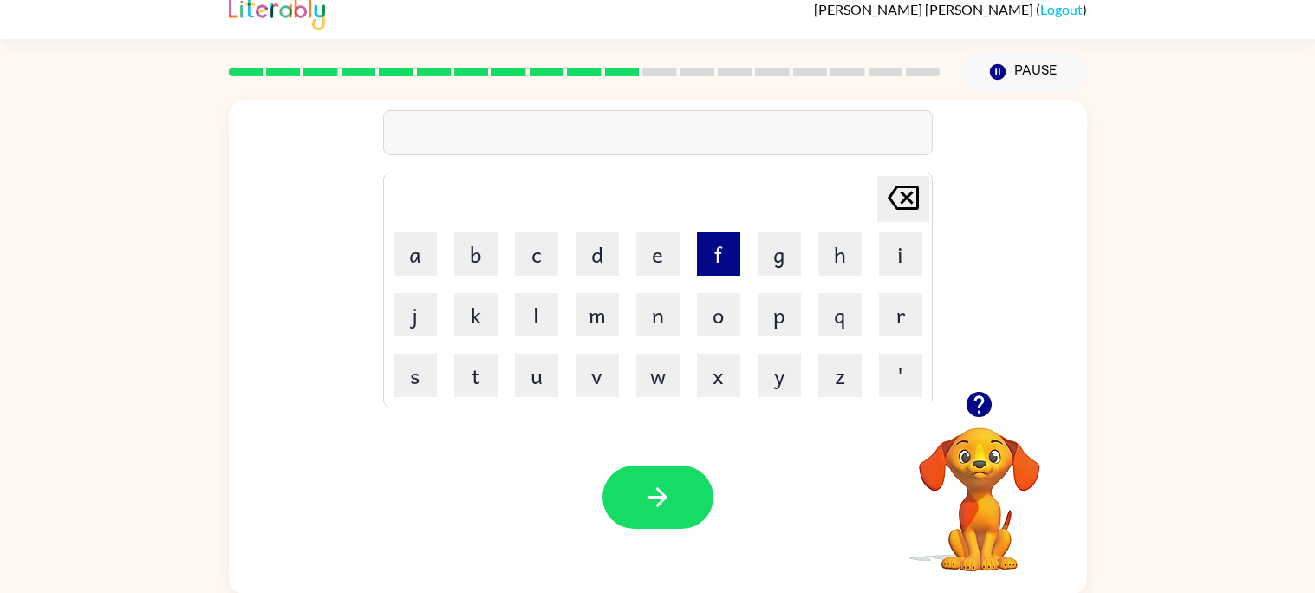
scroll to position [16, 0]
click at [954, 475] on video "Your browser must support playing .mp4 files to use Literably. Please try using…" at bounding box center [979, 486] width 173 height 173
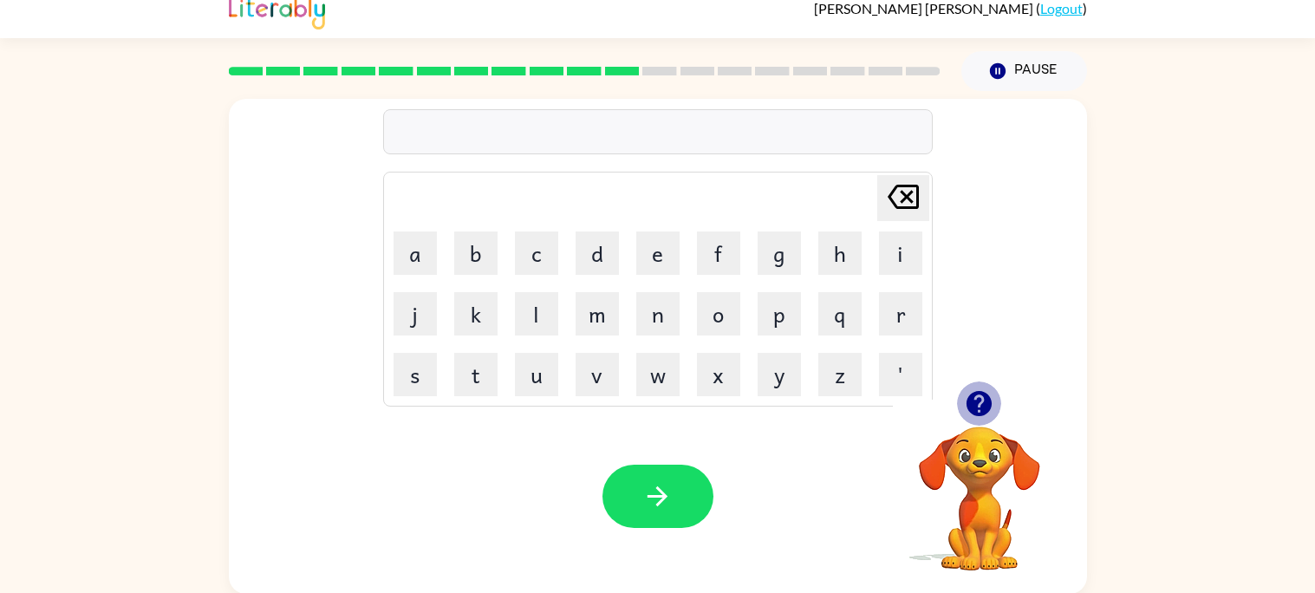
click at [972, 406] on icon "button" at bounding box center [979, 403] width 25 height 25
click at [910, 310] on button "r" at bounding box center [900, 313] width 43 height 43
click at [900, 271] on button "i" at bounding box center [900, 252] width 43 height 43
click at [791, 299] on button "p" at bounding box center [779, 313] width 43 height 43
click at [576, 416] on div "Your browser must support playing .mp4 files to use Literably. Please try using…" at bounding box center [658, 496] width 858 height 195
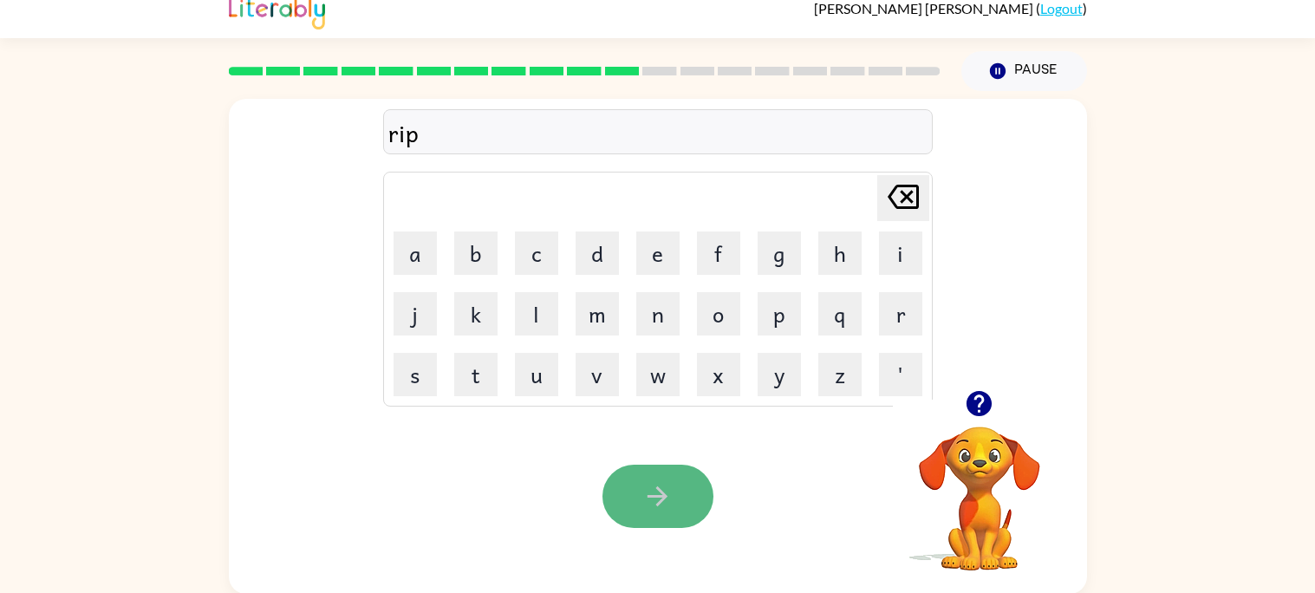
click at [638, 517] on button "button" at bounding box center [657, 496] width 111 height 63
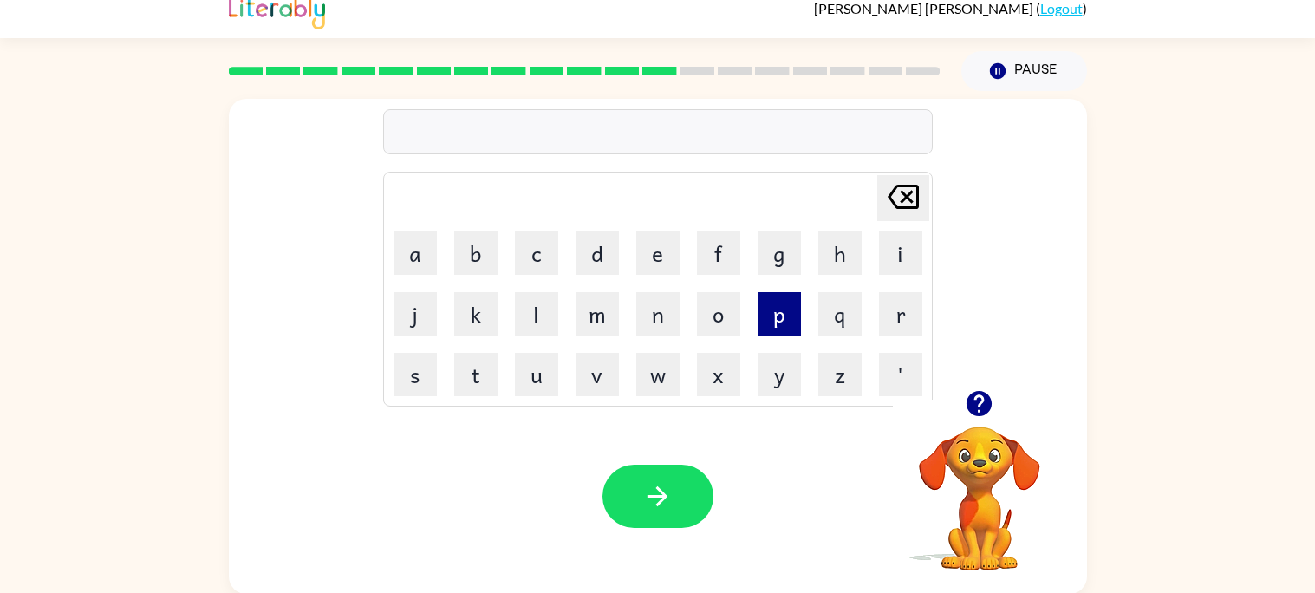
click at [787, 302] on button "p" at bounding box center [779, 313] width 43 height 43
click at [430, 261] on button "a" at bounding box center [415, 252] width 43 height 43
click at [595, 244] on button "d" at bounding box center [597, 252] width 43 height 43
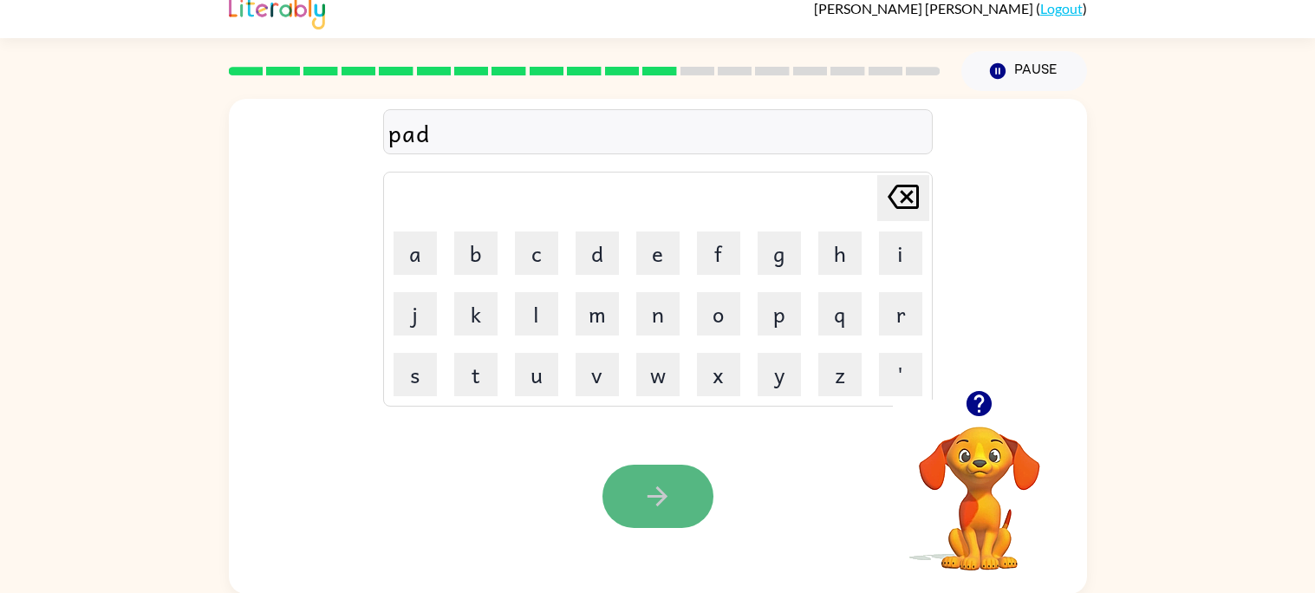
click at [639, 493] on button "button" at bounding box center [657, 496] width 111 height 63
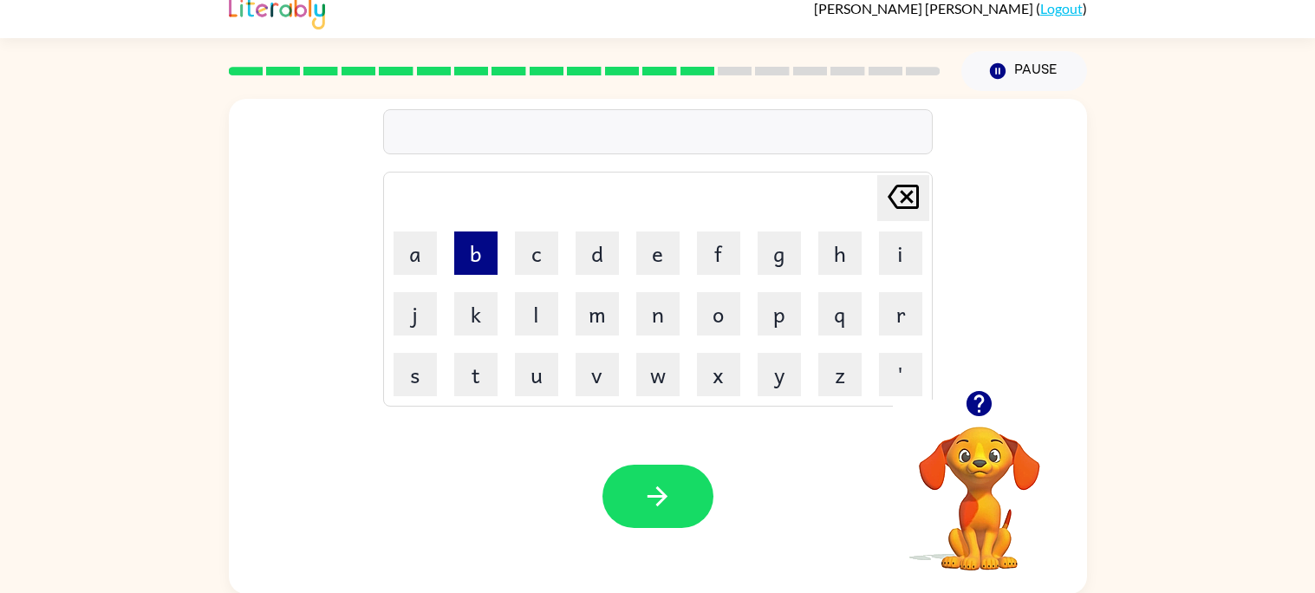
click at [479, 249] on button "b" at bounding box center [475, 252] width 43 height 43
click at [671, 255] on button "e" at bounding box center [657, 252] width 43 height 43
click at [765, 266] on button "g" at bounding box center [779, 252] width 43 height 43
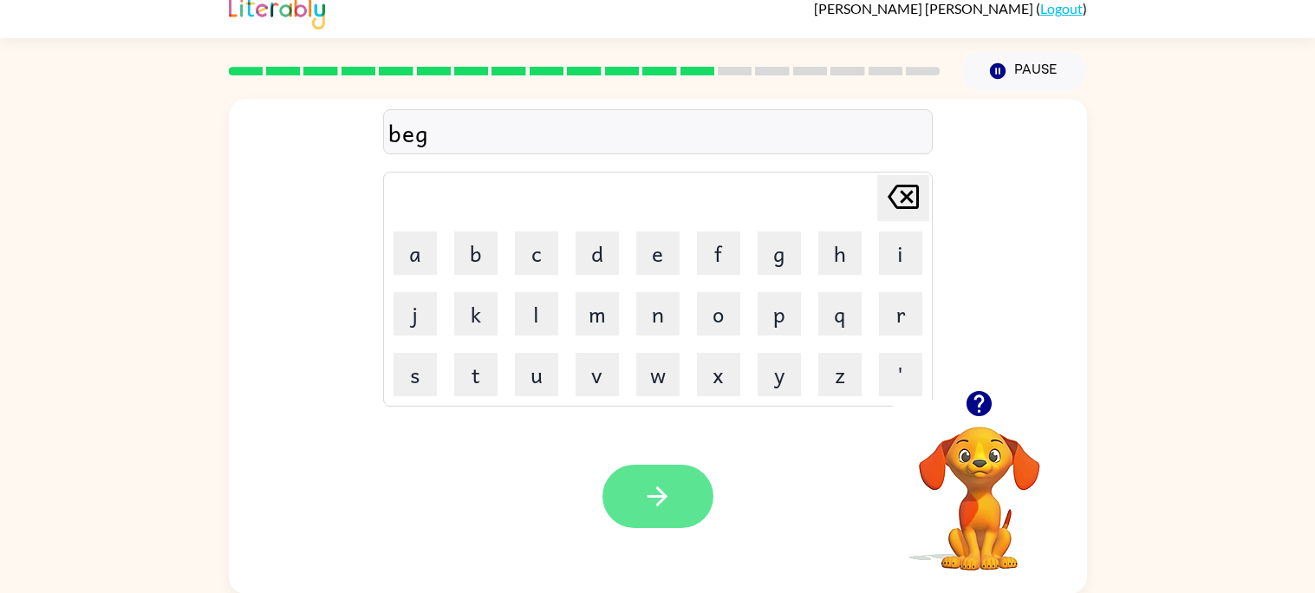
click at [644, 487] on icon "button" at bounding box center [657, 496] width 30 height 30
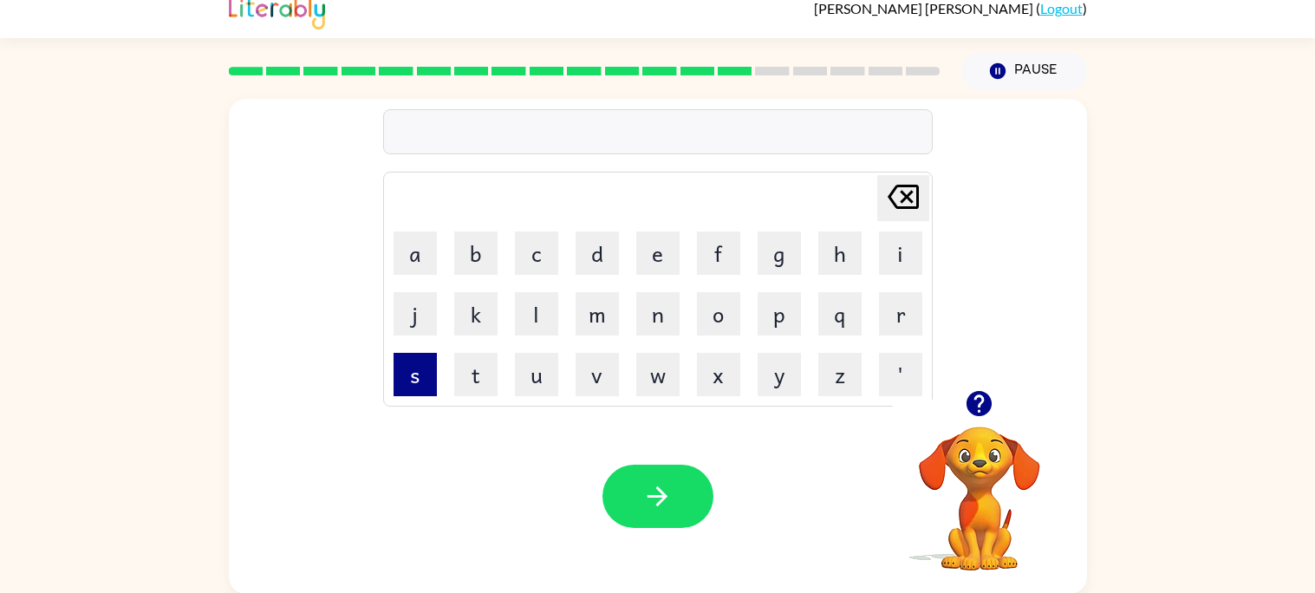
click at [425, 374] on button "s" at bounding box center [415, 374] width 43 height 43
click at [888, 260] on button "i" at bounding box center [900, 252] width 43 height 43
click at [718, 381] on button "x" at bounding box center [718, 374] width 43 height 43
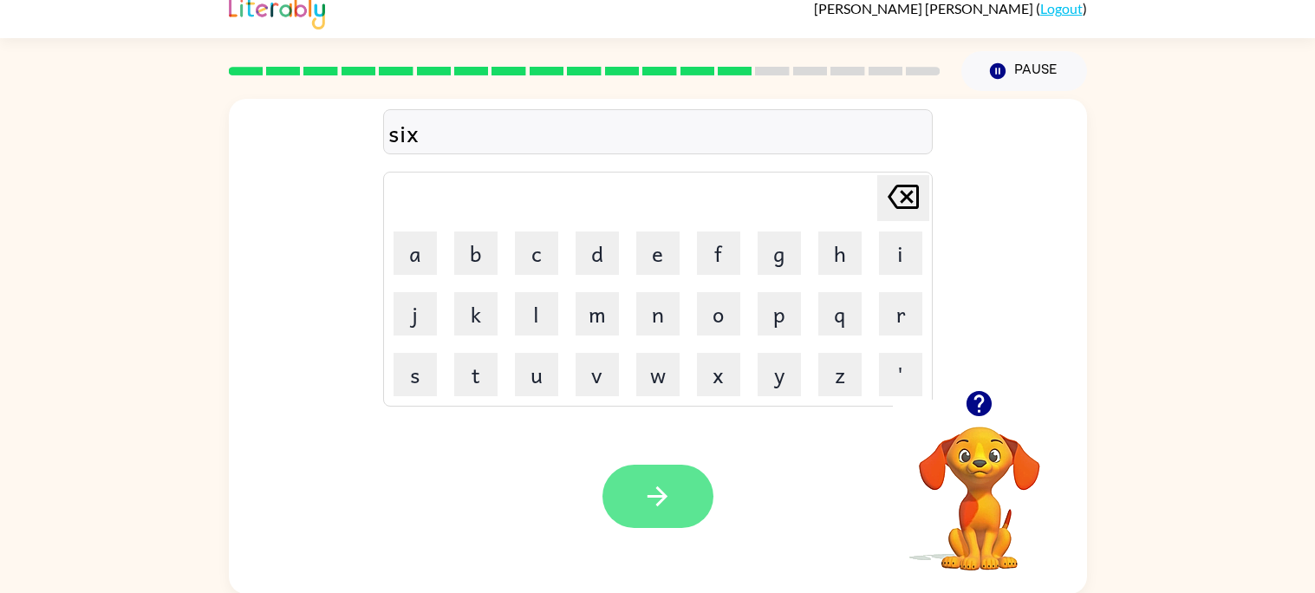
click at [625, 512] on button "button" at bounding box center [657, 496] width 111 height 63
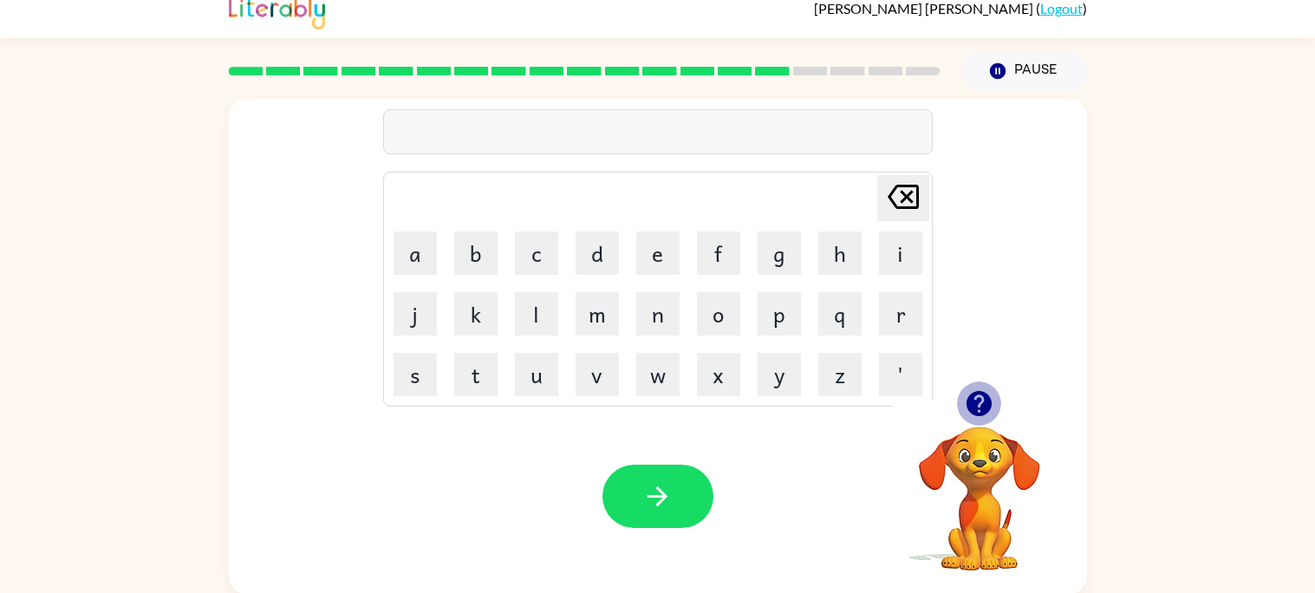
click at [964, 414] on icon "button" at bounding box center [979, 403] width 30 height 30
click at [963, 414] on video "Your browser must support playing .mp4 files to use Literably. Please try using…" at bounding box center [979, 486] width 173 height 173
click at [543, 257] on button "c" at bounding box center [536, 252] width 43 height 43
click at [554, 325] on button "l" at bounding box center [536, 313] width 43 height 43
click at [716, 316] on button "o" at bounding box center [718, 313] width 43 height 43
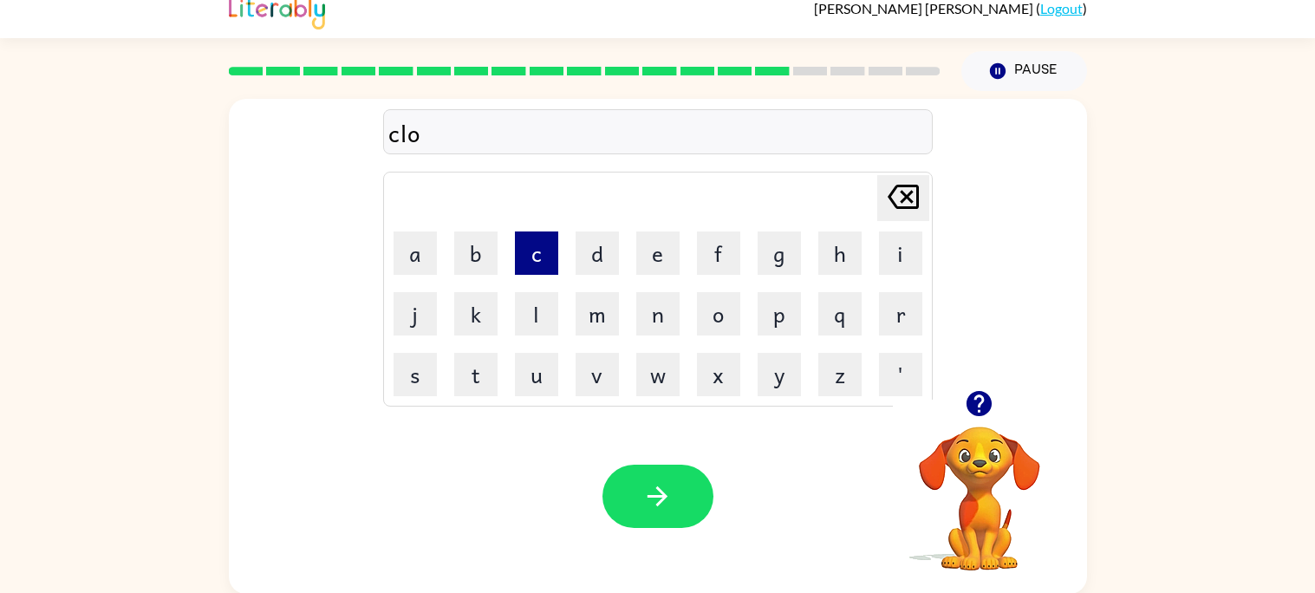
click at [541, 269] on button "c" at bounding box center [536, 252] width 43 height 43
click at [489, 319] on button "k" at bounding box center [475, 313] width 43 height 43
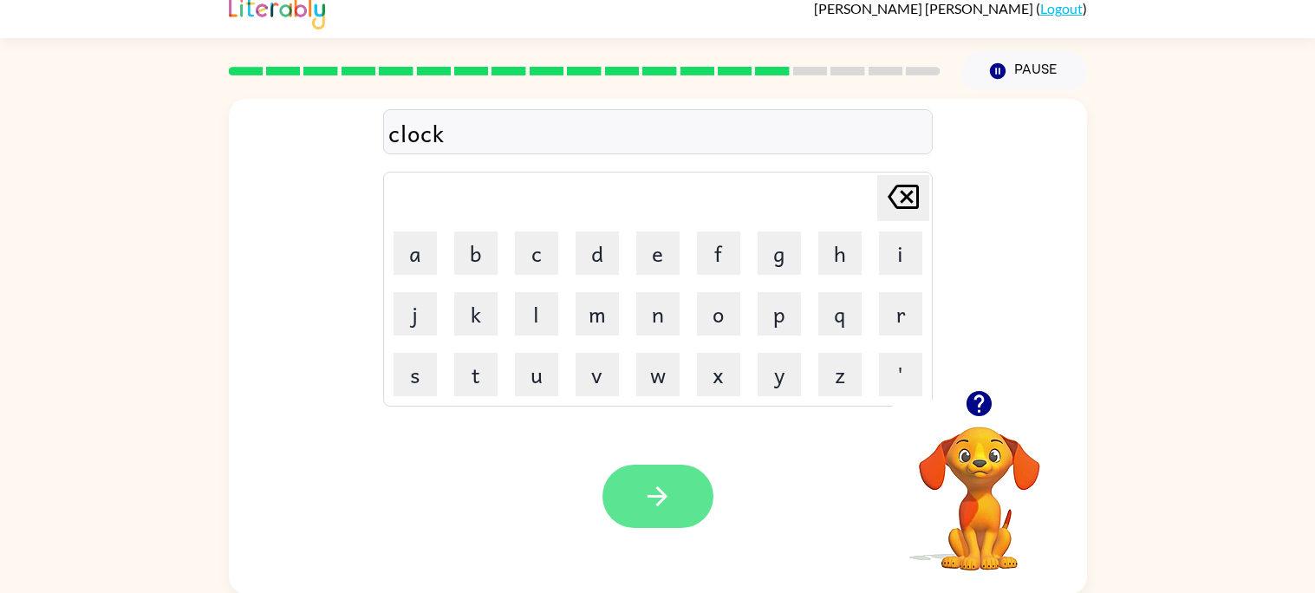
click at [635, 505] on button "button" at bounding box center [657, 496] width 111 height 63
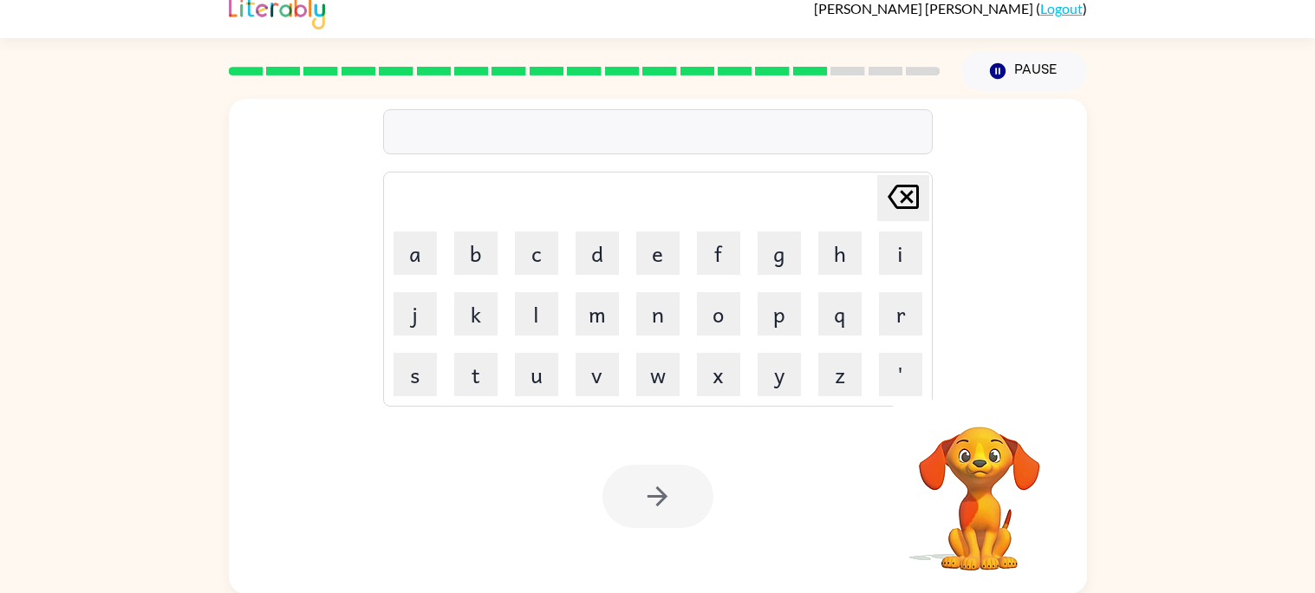
click at [635, 505] on div at bounding box center [657, 496] width 111 height 63
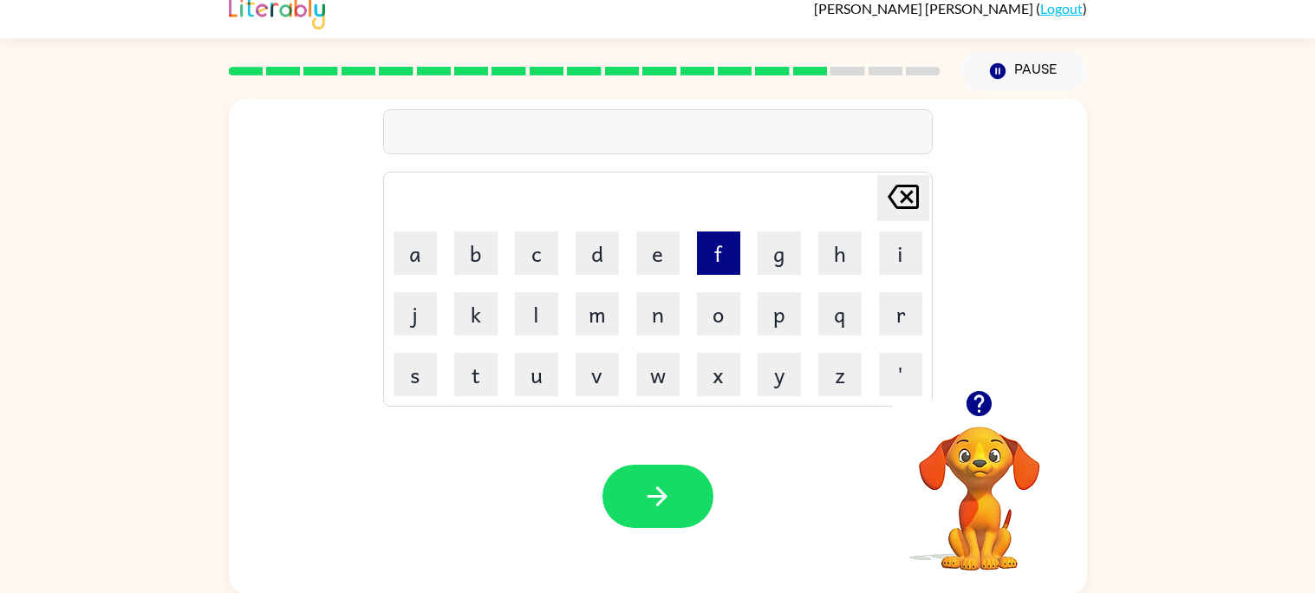
click at [720, 239] on button "f" at bounding box center [718, 252] width 43 height 43
type button "f"
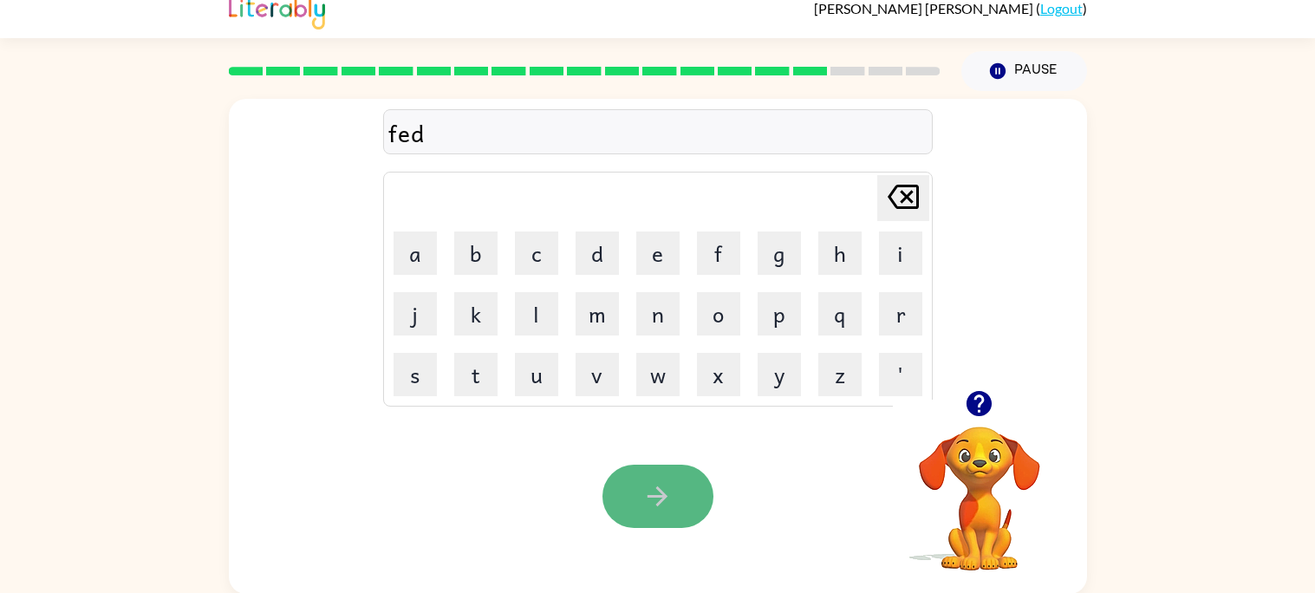
click at [616, 508] on button "button" at bounding box center [657, 496] width 111 height 63
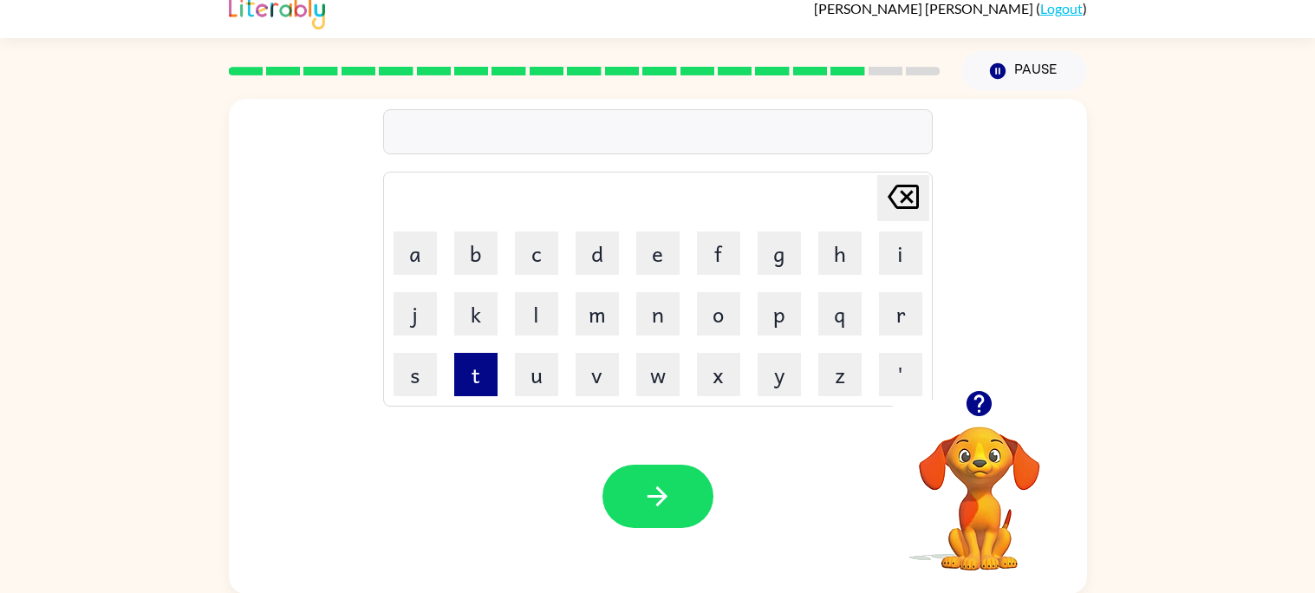
click at [460, 389] on button "t" at bounding box center [475, 374] width 43 height 43
click at [720, 325] on button "o" at bounding box center [718, 313] width 43 height 43
click at [765, 317] on button "p" at bounding box center [779, 313] width 43 height 43
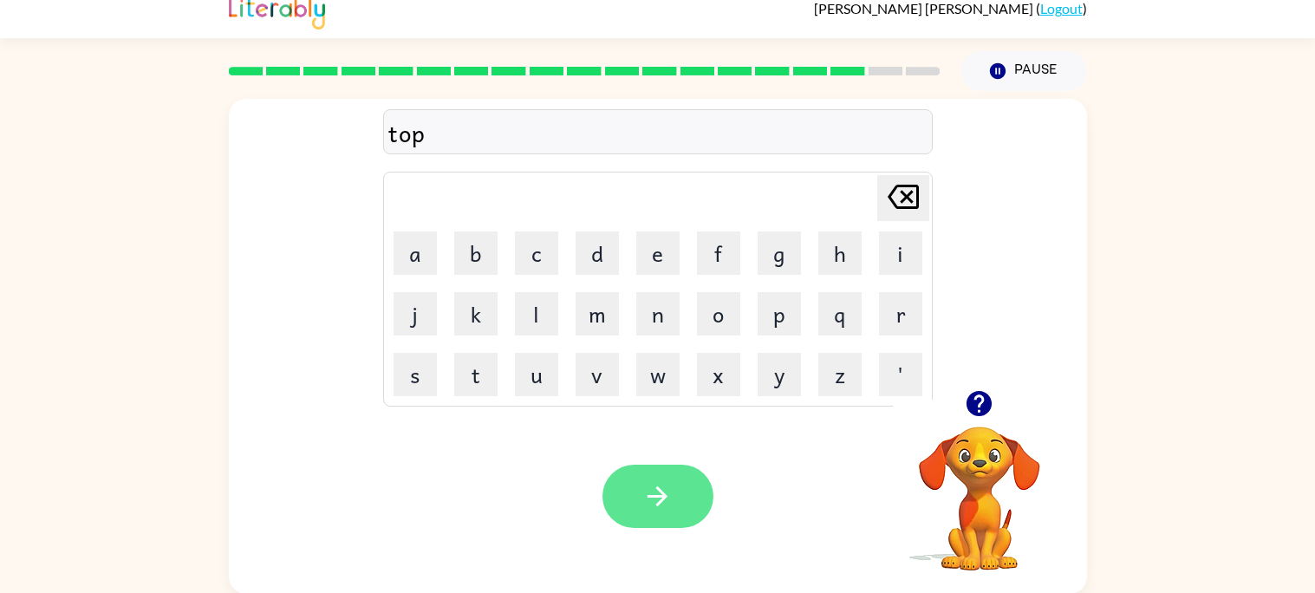
click at [652, 509] on icon "button" at bounding box center [657, 496] width 30 height 30
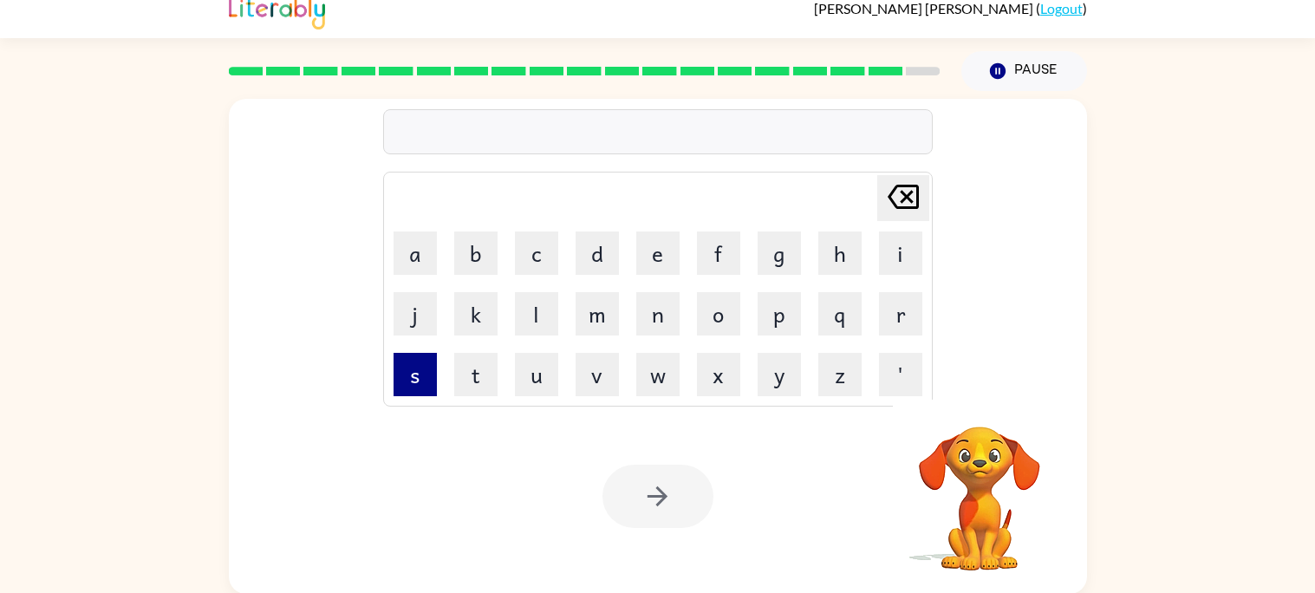
click at [410, 371] on button "s" at bounding box center [415, 374] width 43 height 43
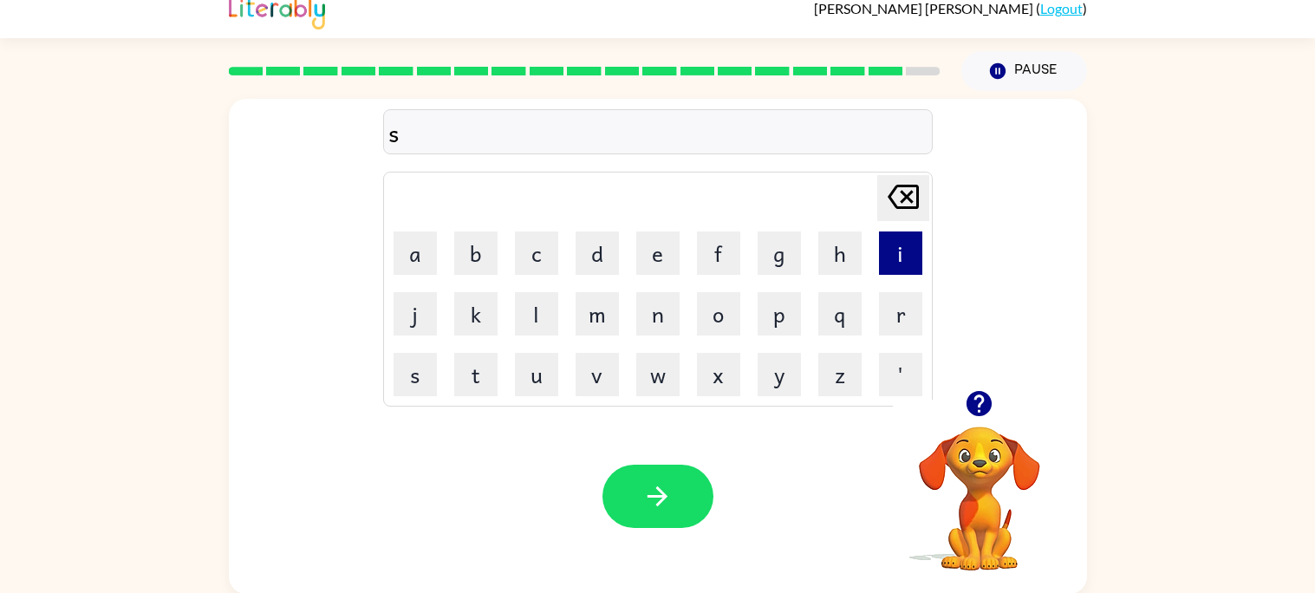
click at [894, 249] on button "i" at bounding box center [900, 252] width 43 height 43
click at [426, 392] on button "s" at bounding box center [415, 374] width 43 height 43
click at [887, 189] on icon "Delete Delete last character input" at bounding box center [903, 197] width 42 height 42
click at [484, 364] on button "t" at bounding box center [475, 374] width 43 height 43
click at [434, 390] on button "s" at bounding box center [415, 374] width 43 height 43
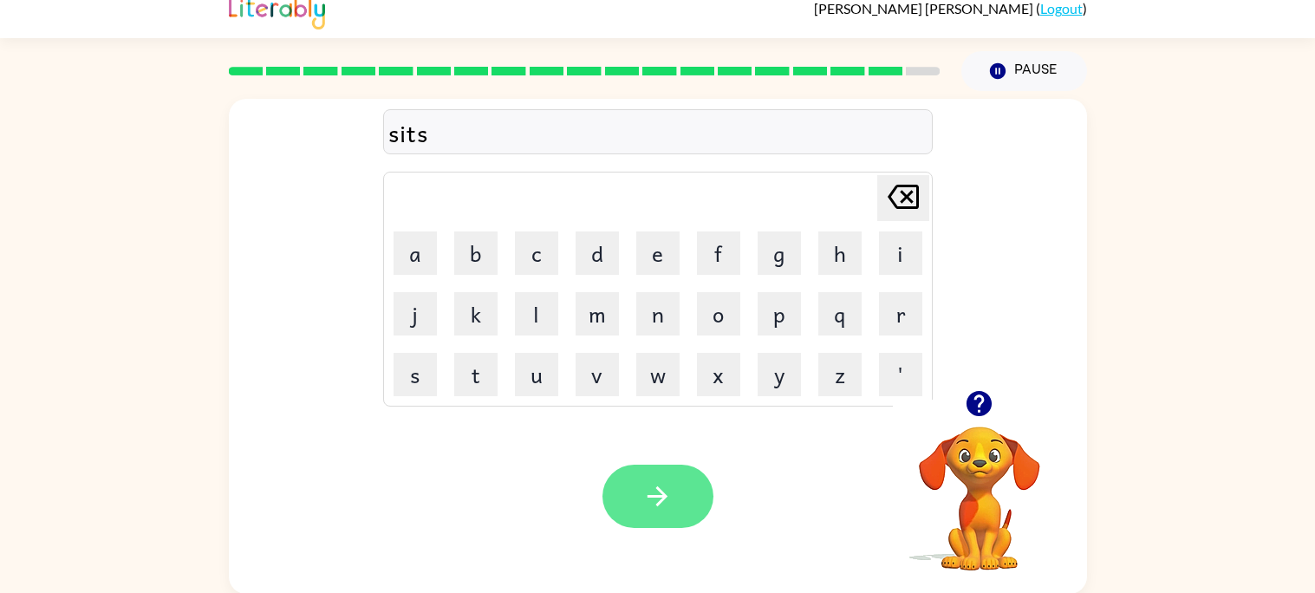
click at [635, 479] on button "button" at bounding box center [657, 496] width 111 height 63
